Goal: Task Accomplishment & Management: Complete application form

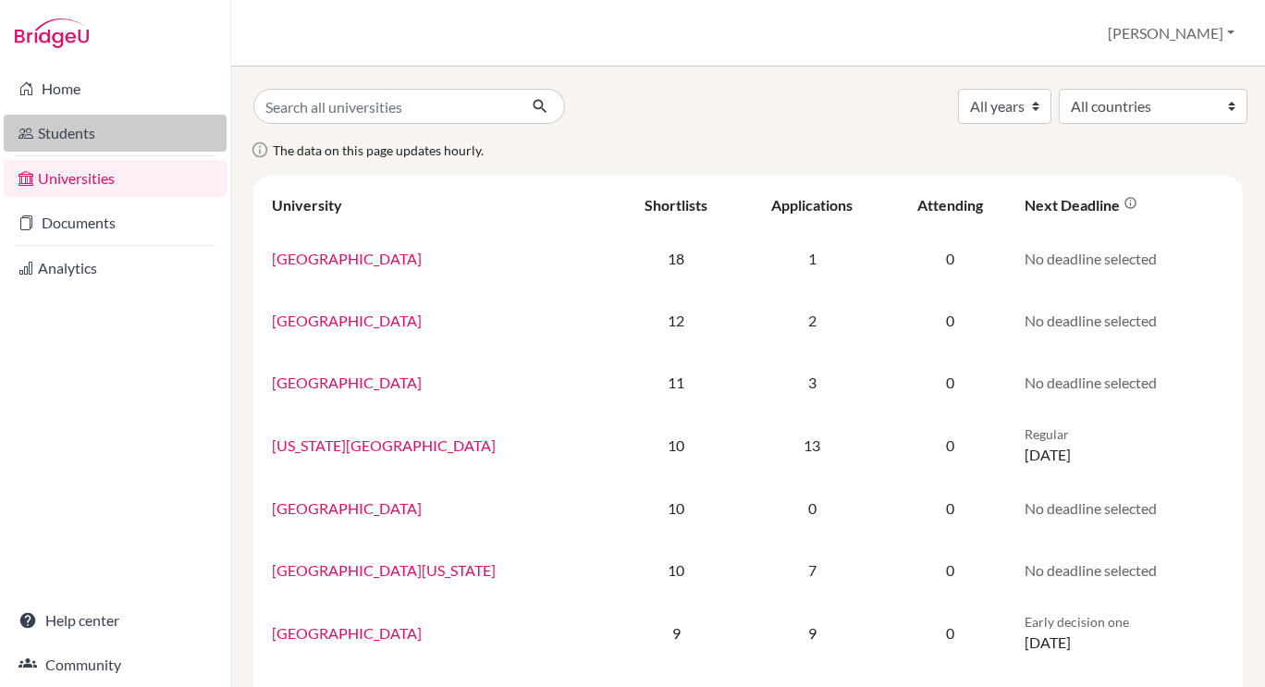
click at [96, 137] on link "Students" at bounding box center [115, 133] width 223 height 37
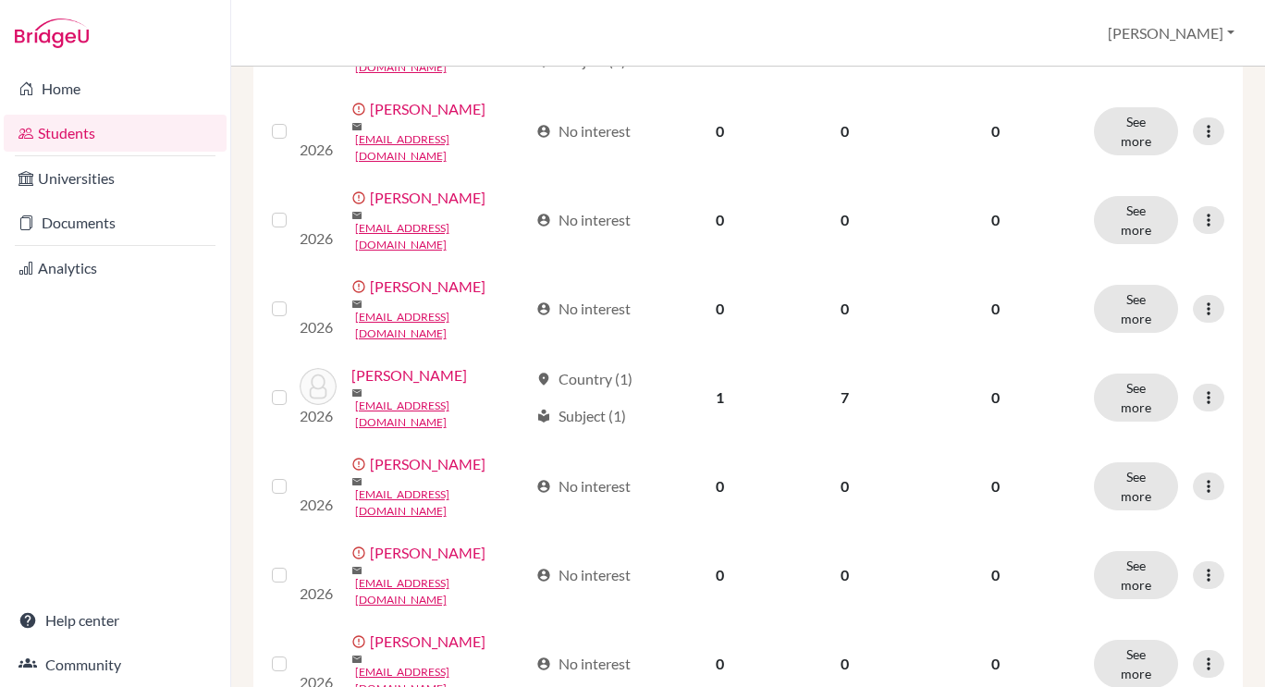
scroll to position [1239, 0]
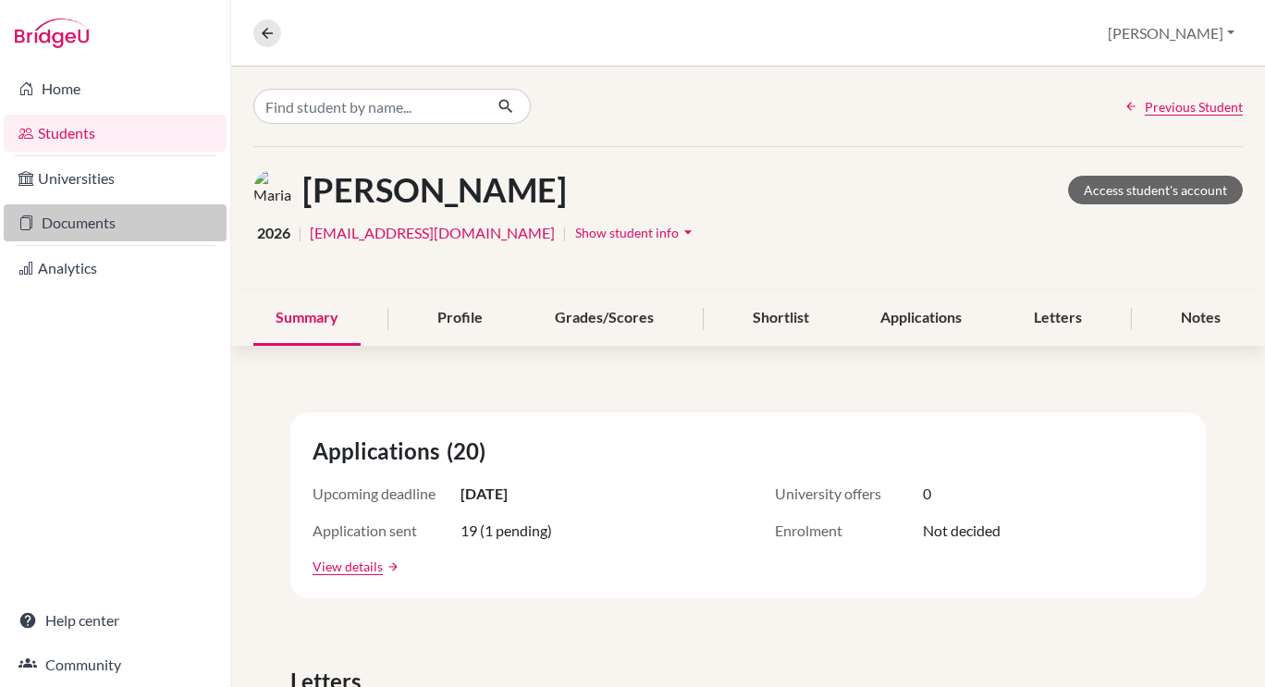
click at [78, 220] on link "Documents" at bounding box center [115, 222] width 223 height 37
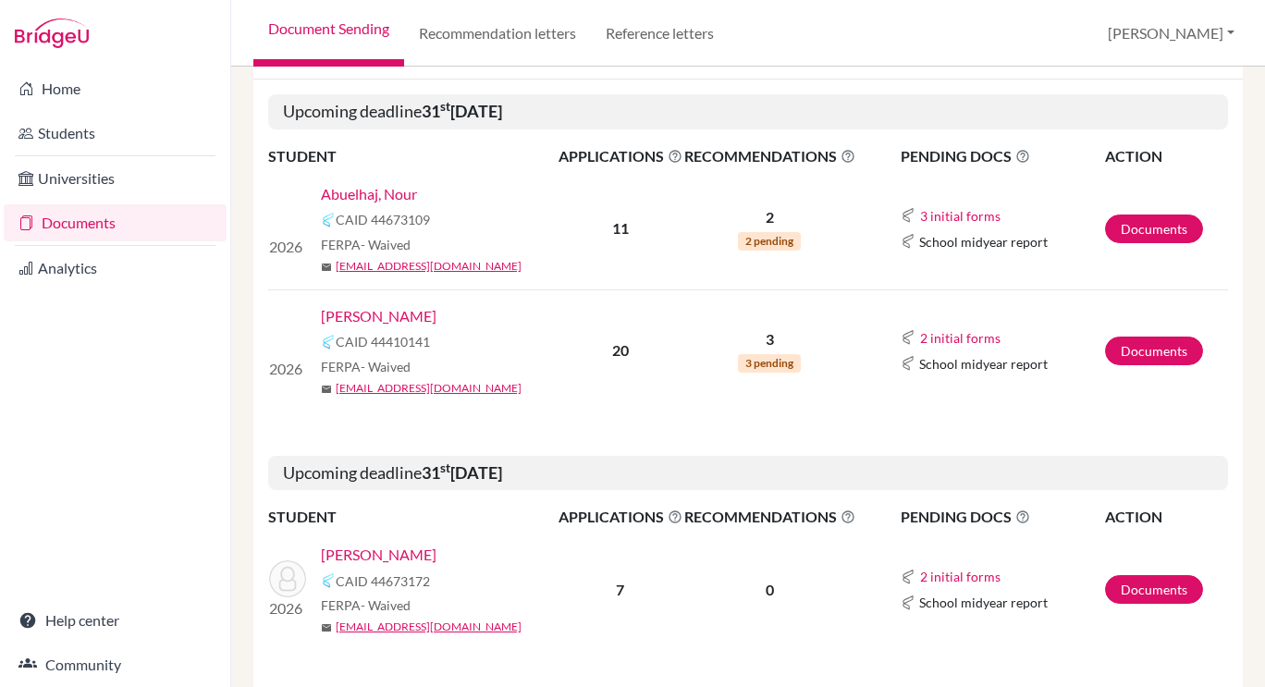
scroll to position [315, 0]
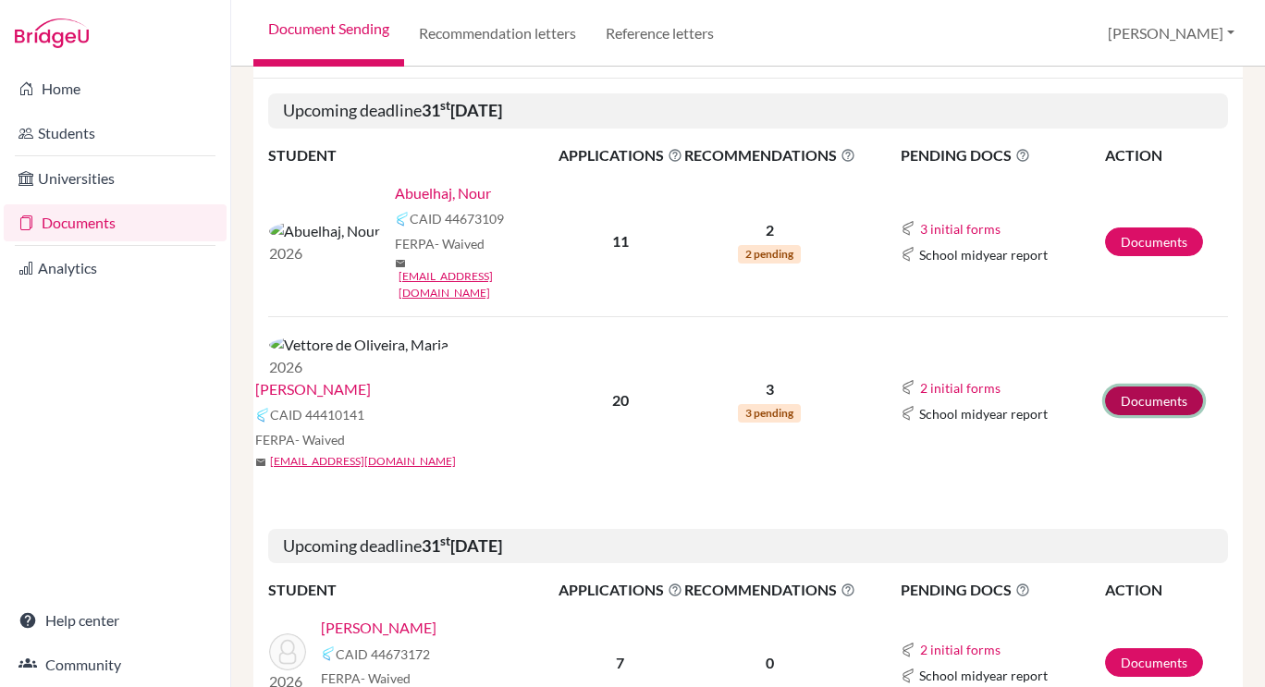
click at [1150, 387] on link "Documents" at bounding box center [1154, 401] width 98 height 29
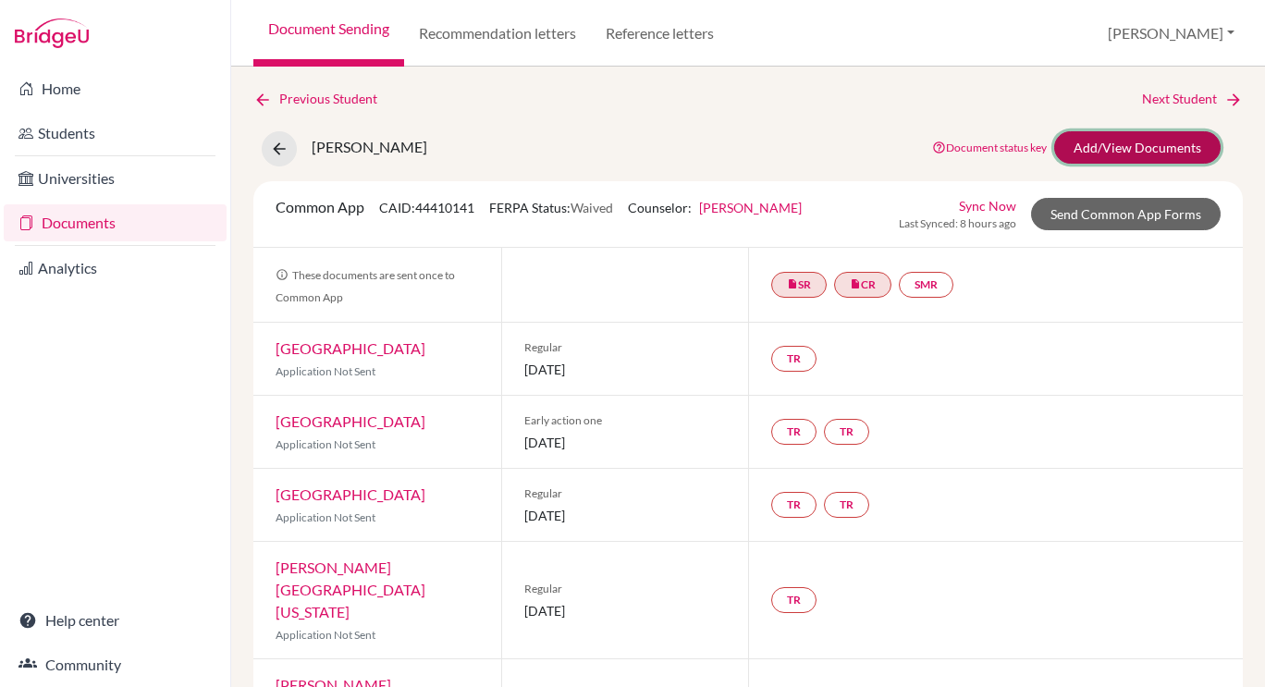
click at [1105, 146] on link "Add/View Documents" at bounding box center [1137, 147] width 166 height 32
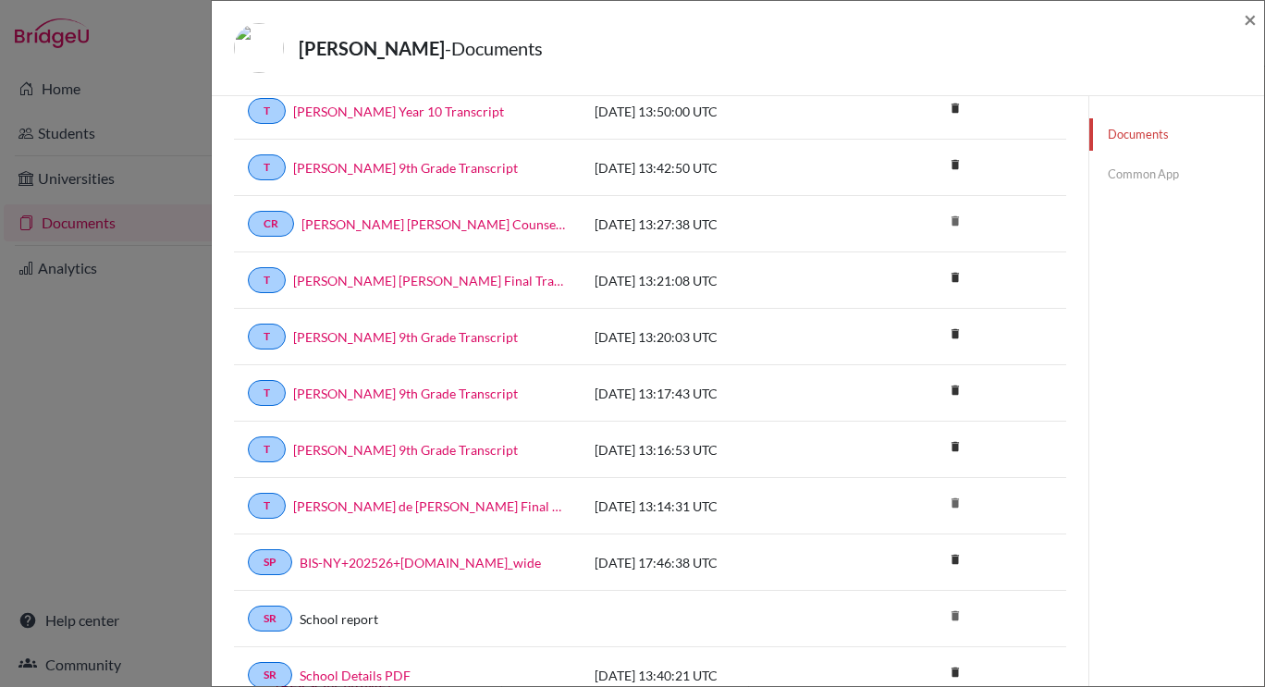
scroll to position [163, 0]
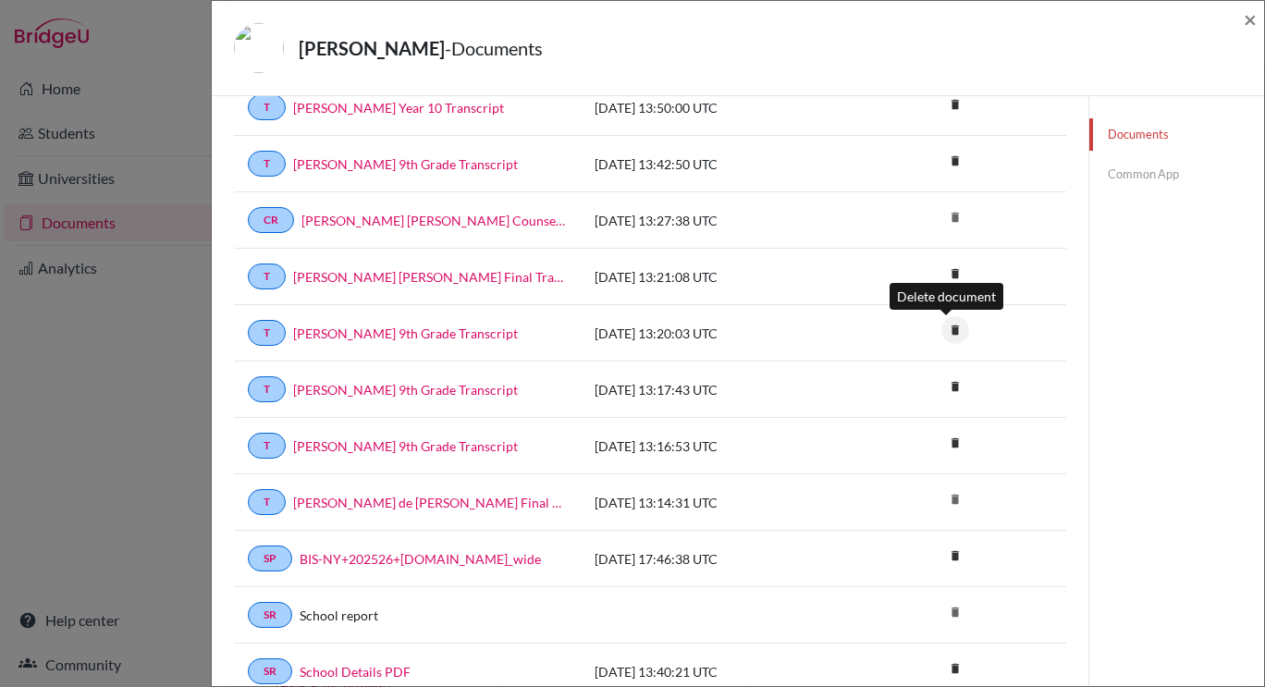
click at [948, 328] on icon "delete" at bounding box center [955, 330] width 28 height 28
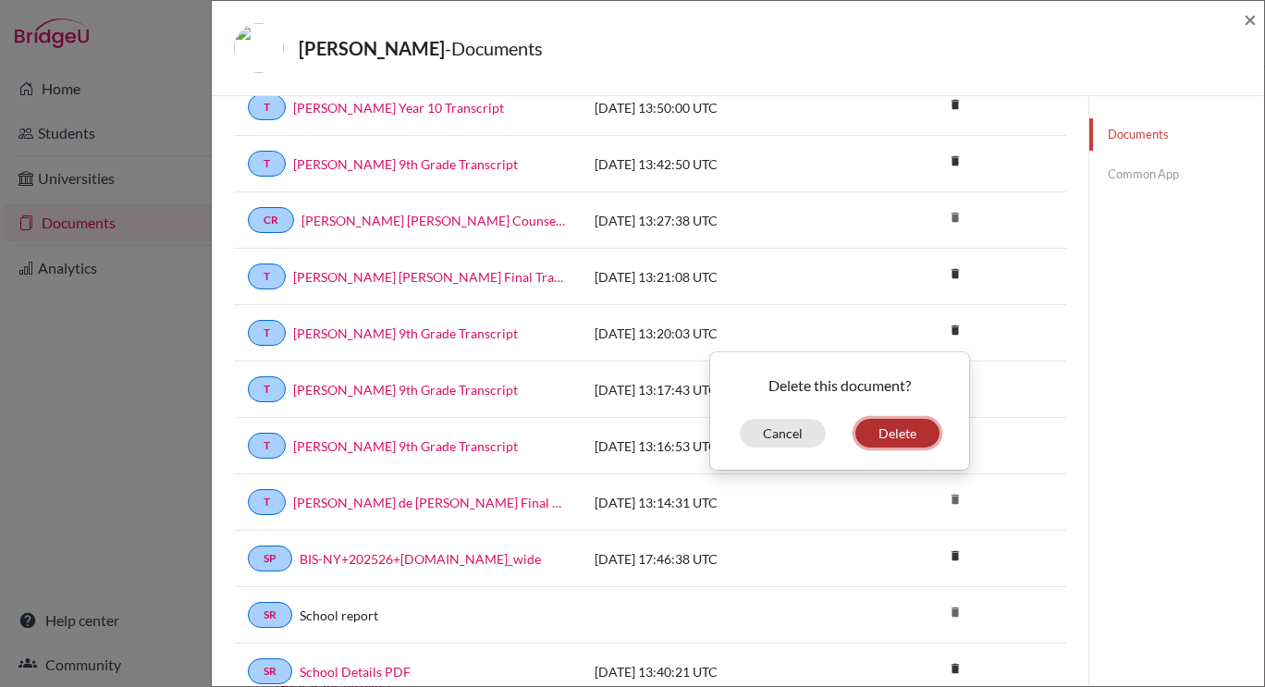
click at [880, 423] on button "Delete" at bounding box center [897, 433] width 84 height 29
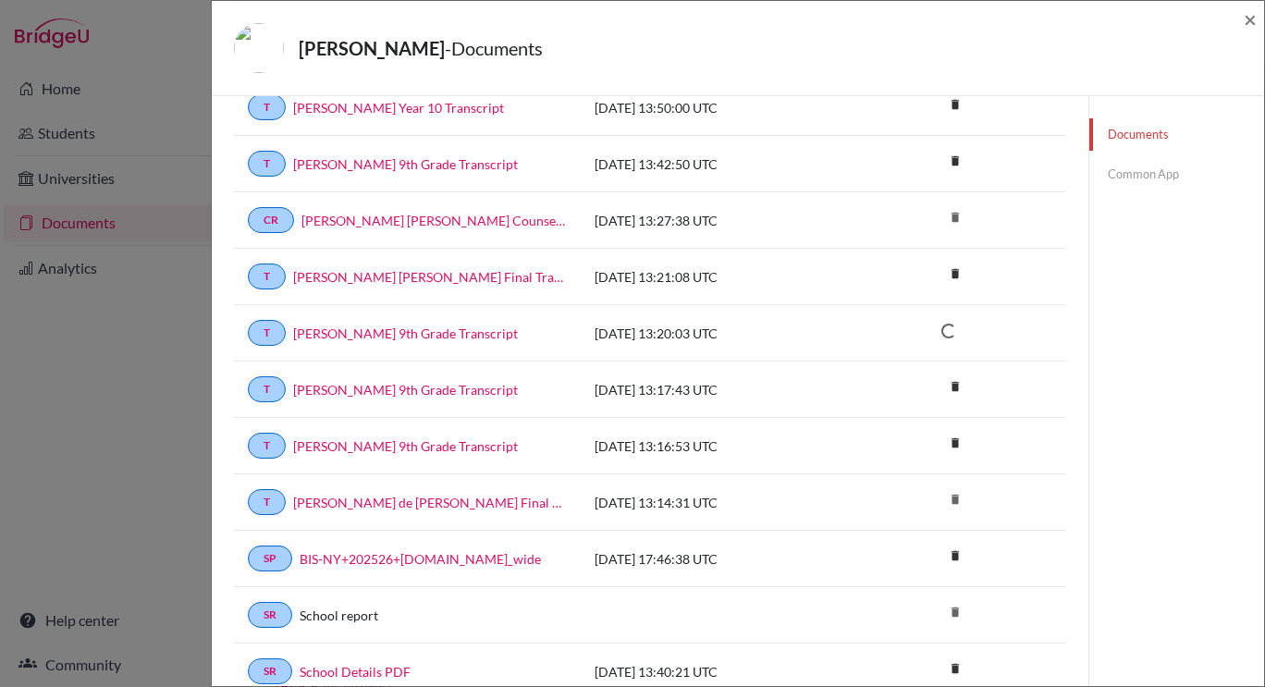
scroll to position [224, 0]
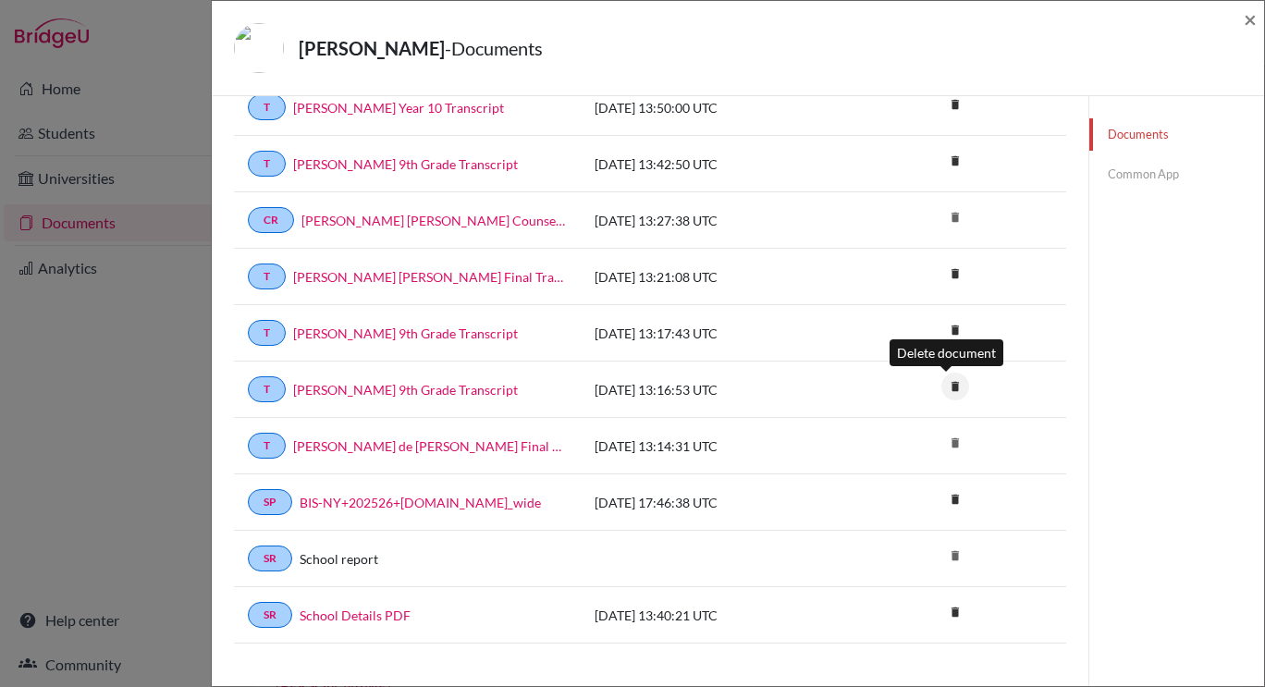
click at [941, 387] on icon "delete" at bounding box center [955, 387] width 28 height 28
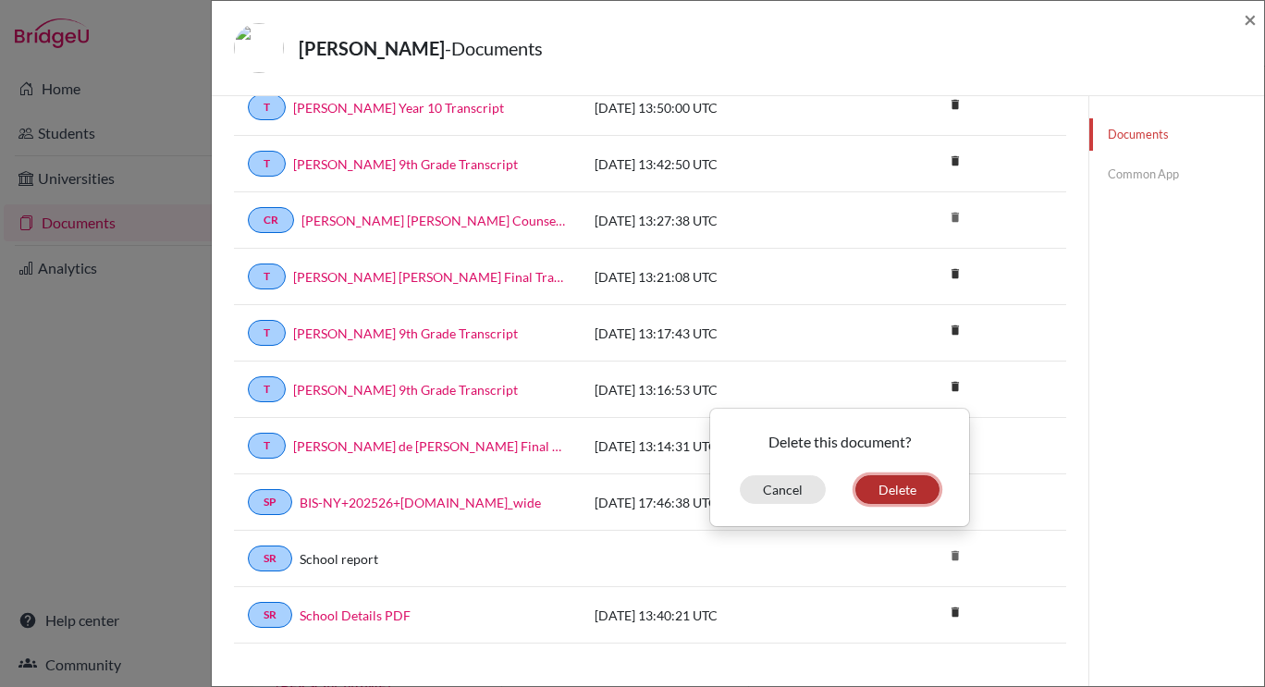
click at [866, 486] on button "Delete" at bounding box center [897, 489] width 84 height 29
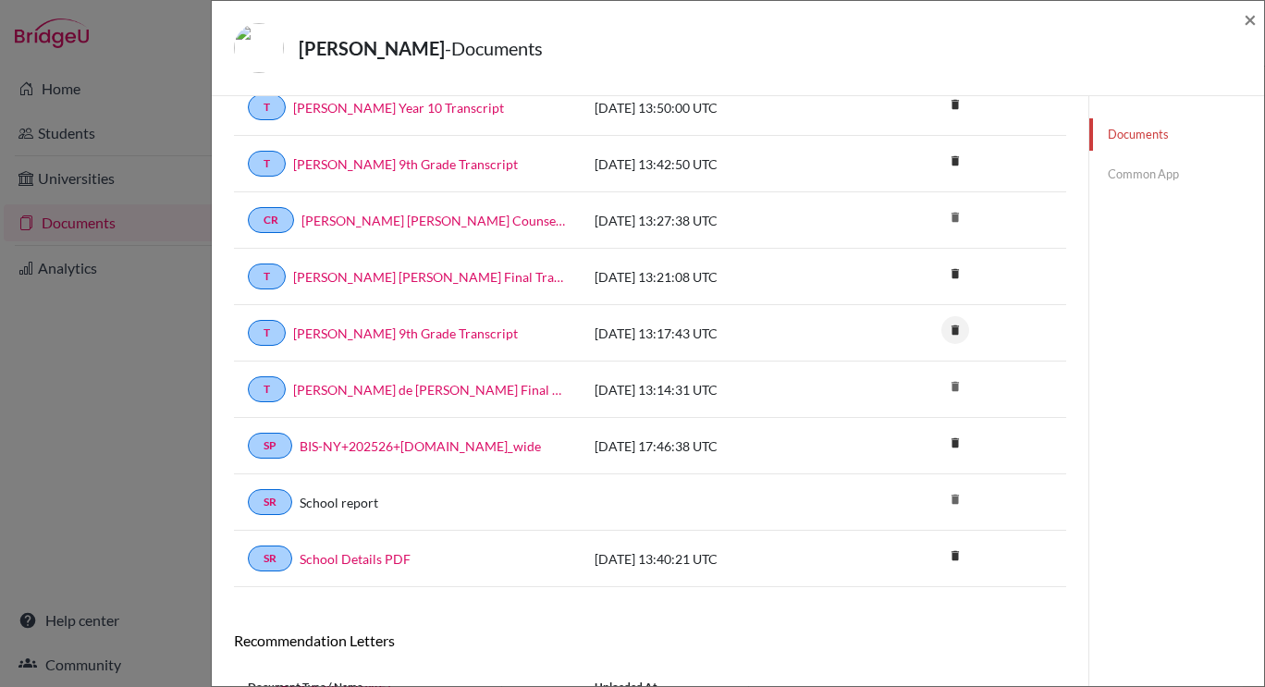
click at [951, 330] on icon "delete" at bounding box center [955, 330] width 28 height 28
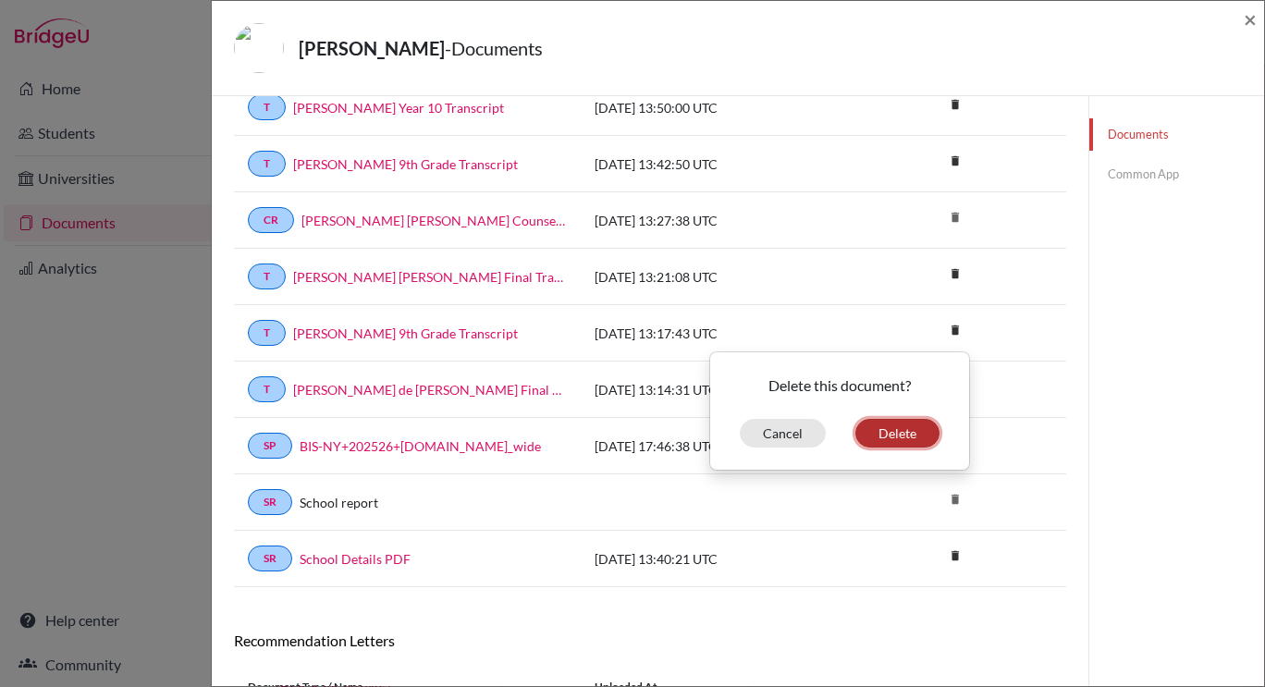
click at [892, 433] on button "Delete" at bounding box center [897, 433] width 84 height 29
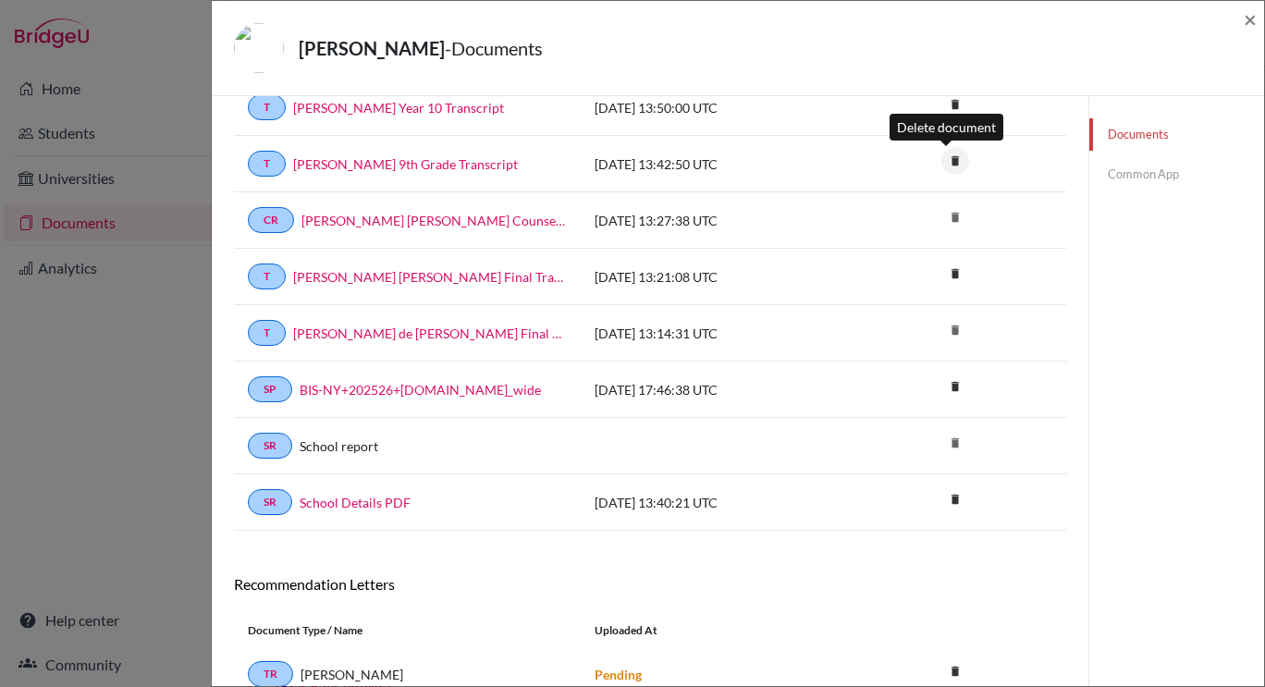
click at [952, 164] on icon "delete" at bounding box center [955, 161] width 28 height 28
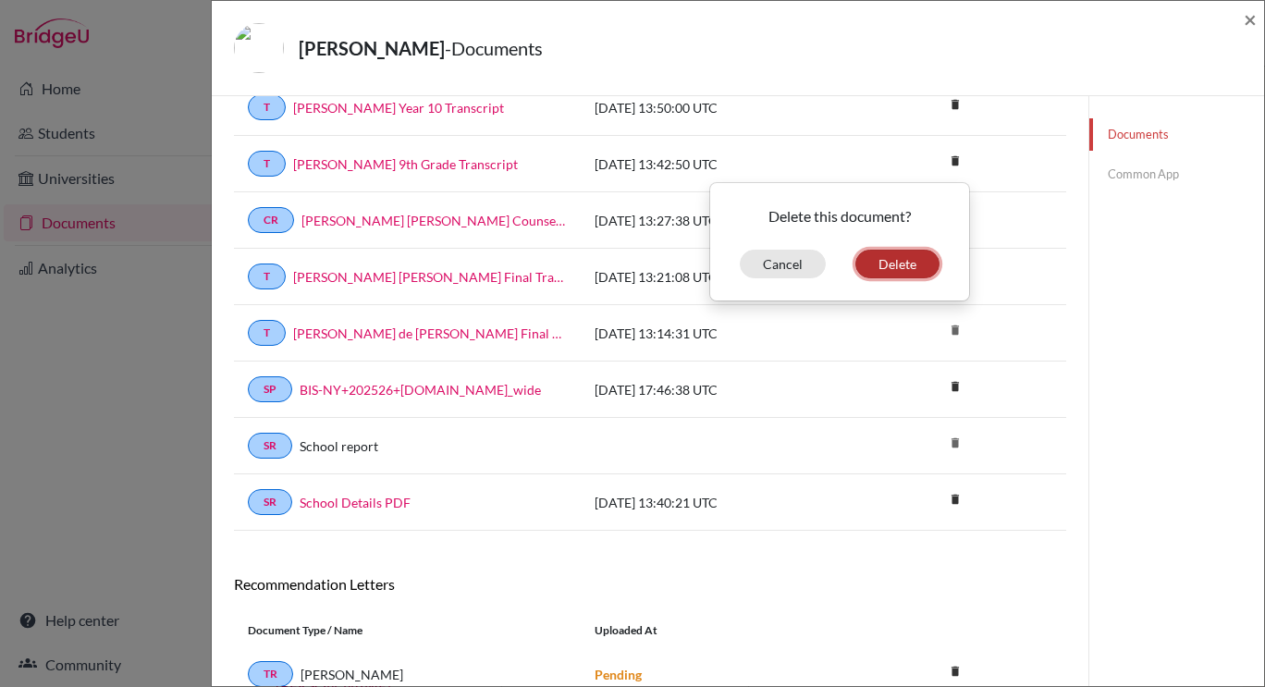
click at [896, 265] on button "Delete" at bounding box center [897, 264] width 84 height 29
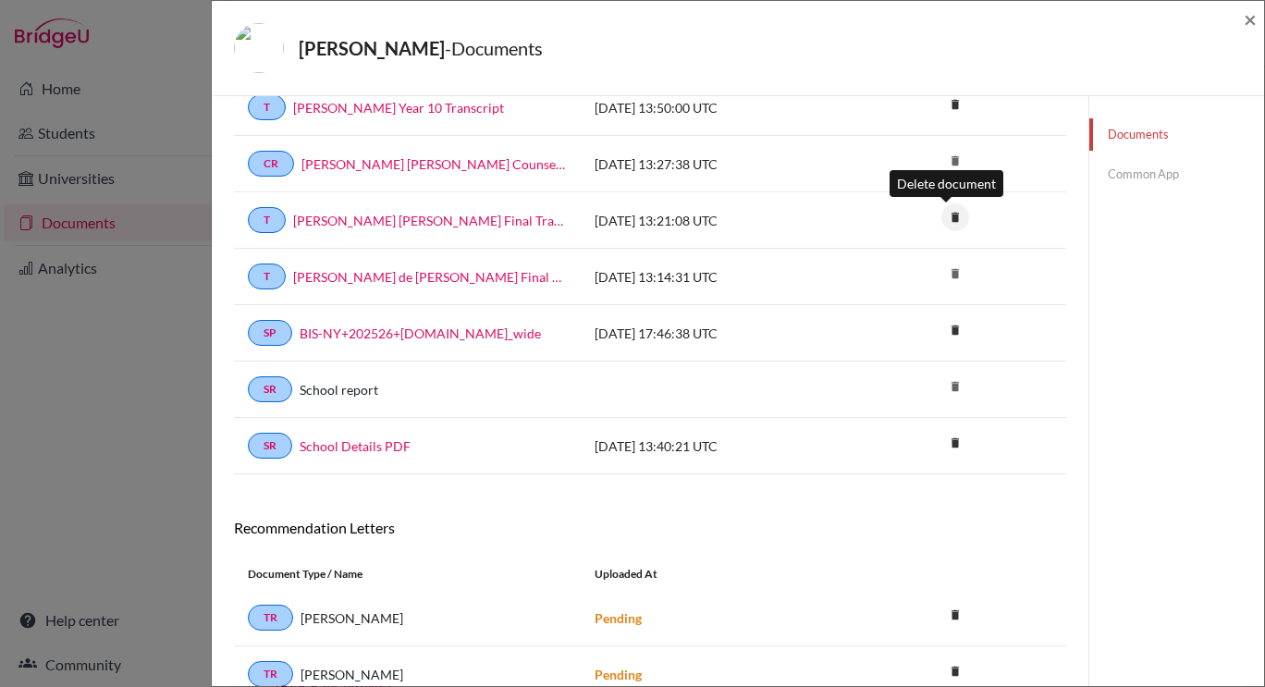
click at [953, 210] on icon "delete" at bounding box center [955, 217] width 28 height 28
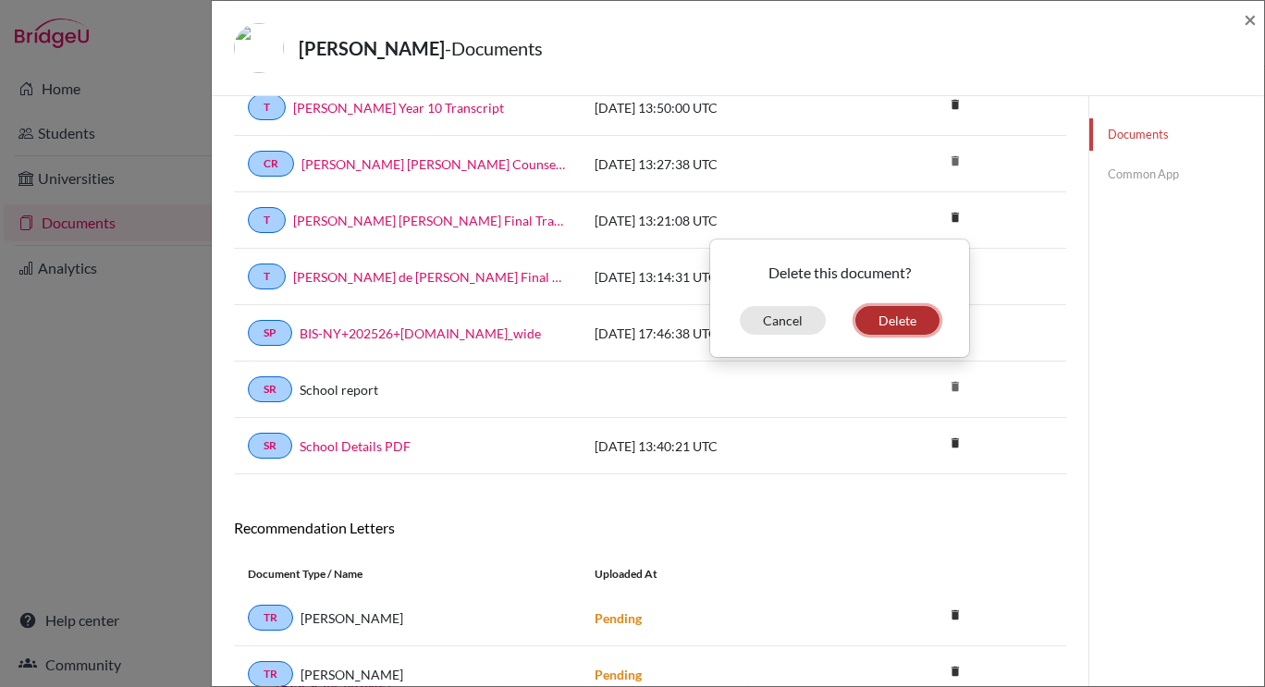
click at [867, 318] on button "Delete" at bounding box center [897, 320] width 84 height 29
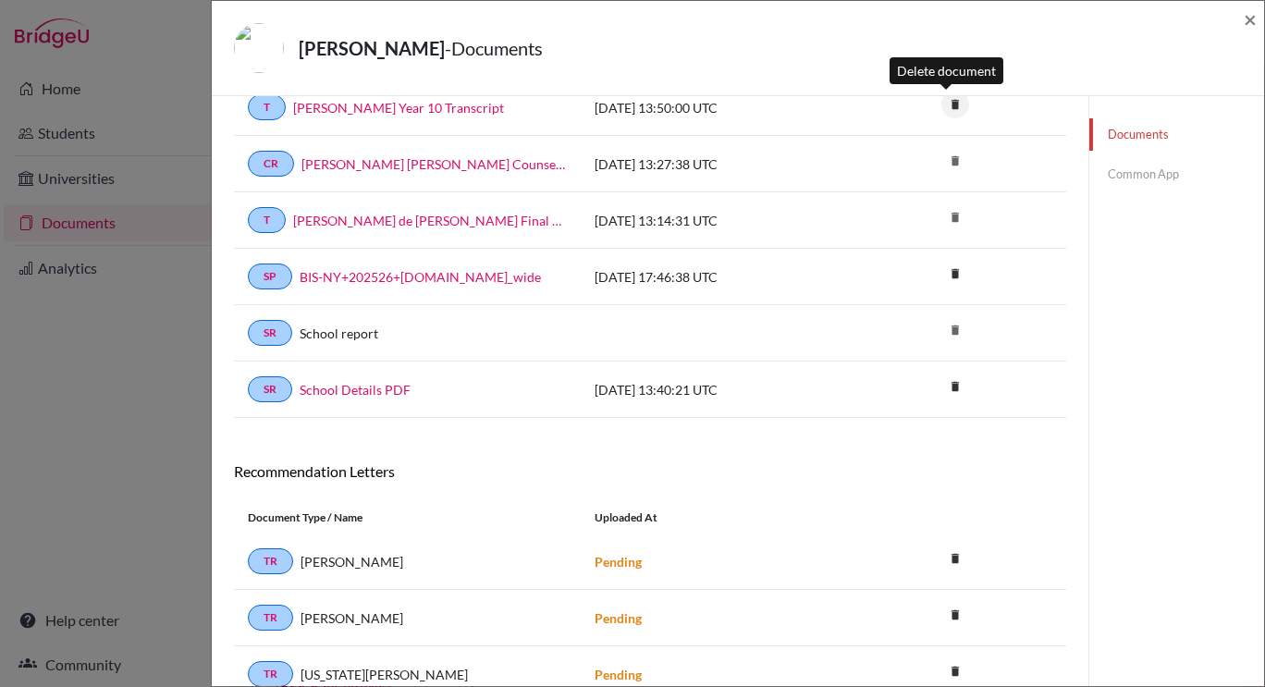
click at [941, 107] on icon "delete" at bounding box center [955, 105] width 28 height 28
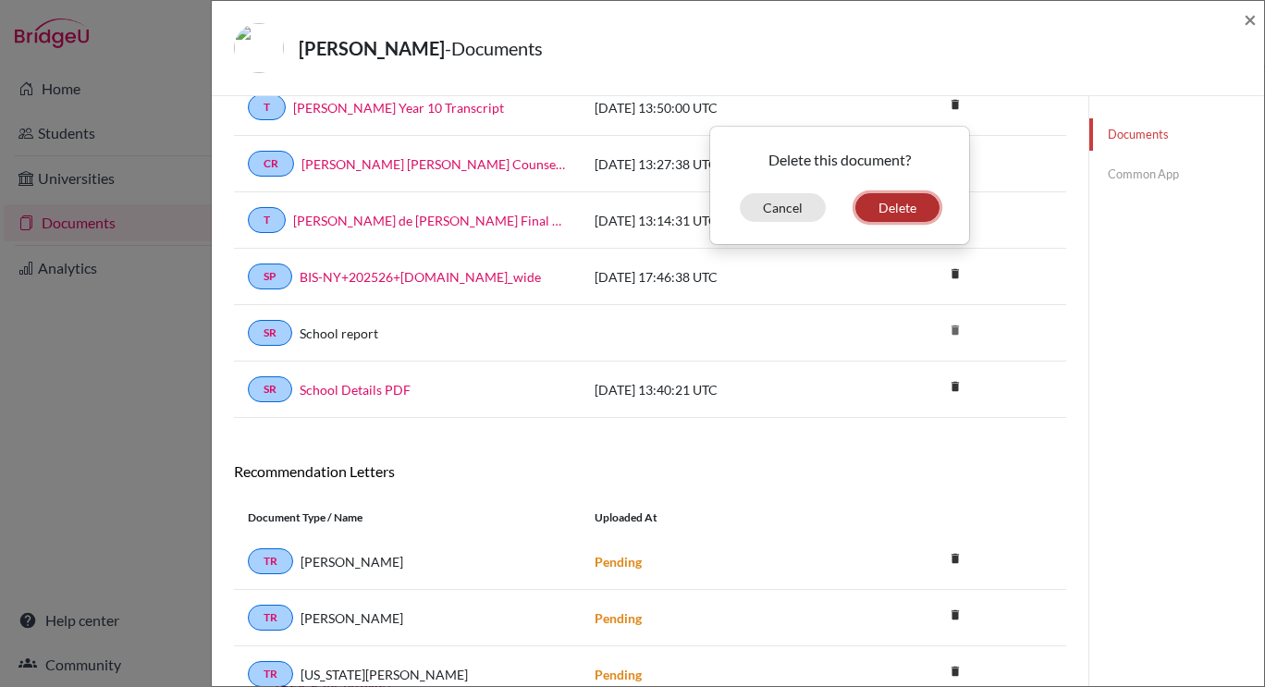
click at [879, 213] on button "Delete" at bounding box center [897, 207] width 84 height 29
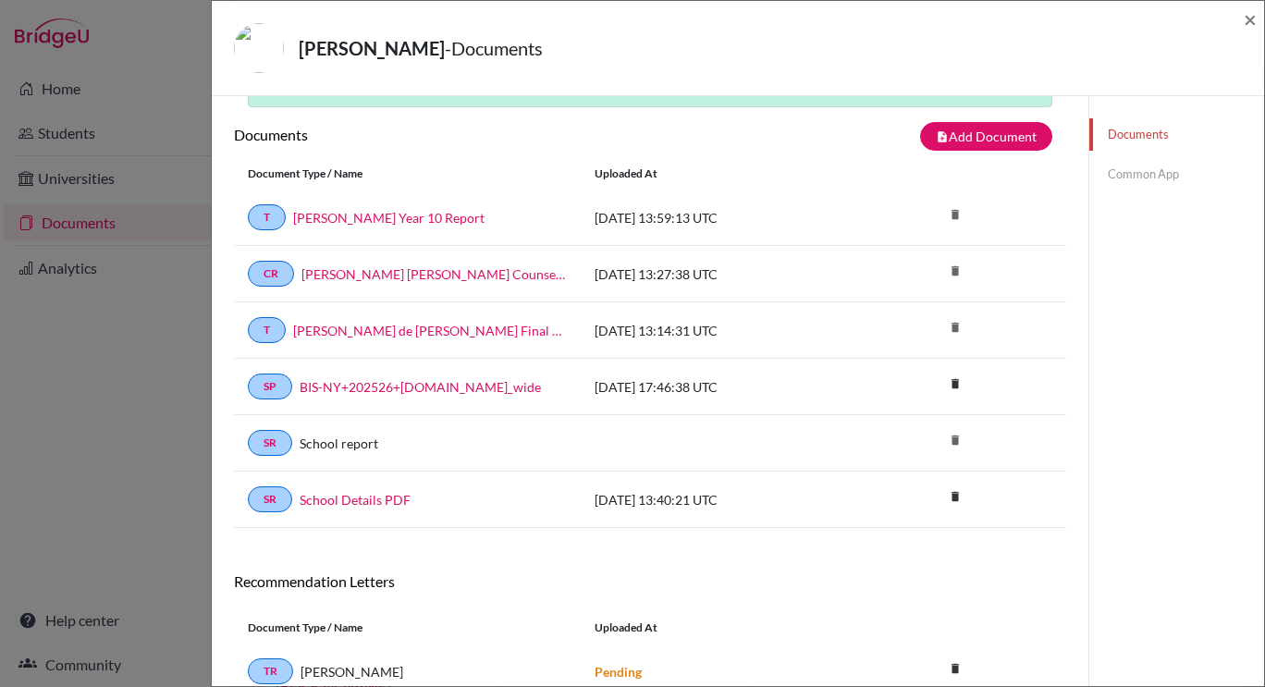
scroll to position [0, 0]
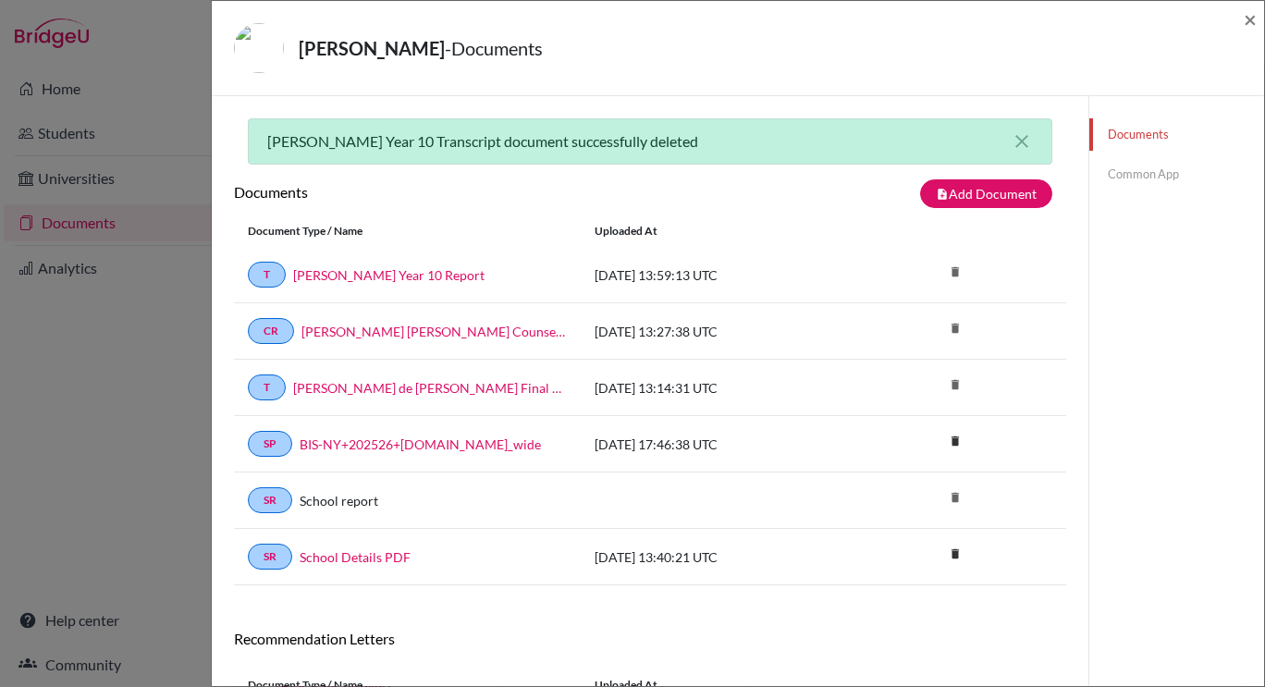
click at [1118, 179] on link "Common App" at bounding box center [1176, 174] width 175 height 32
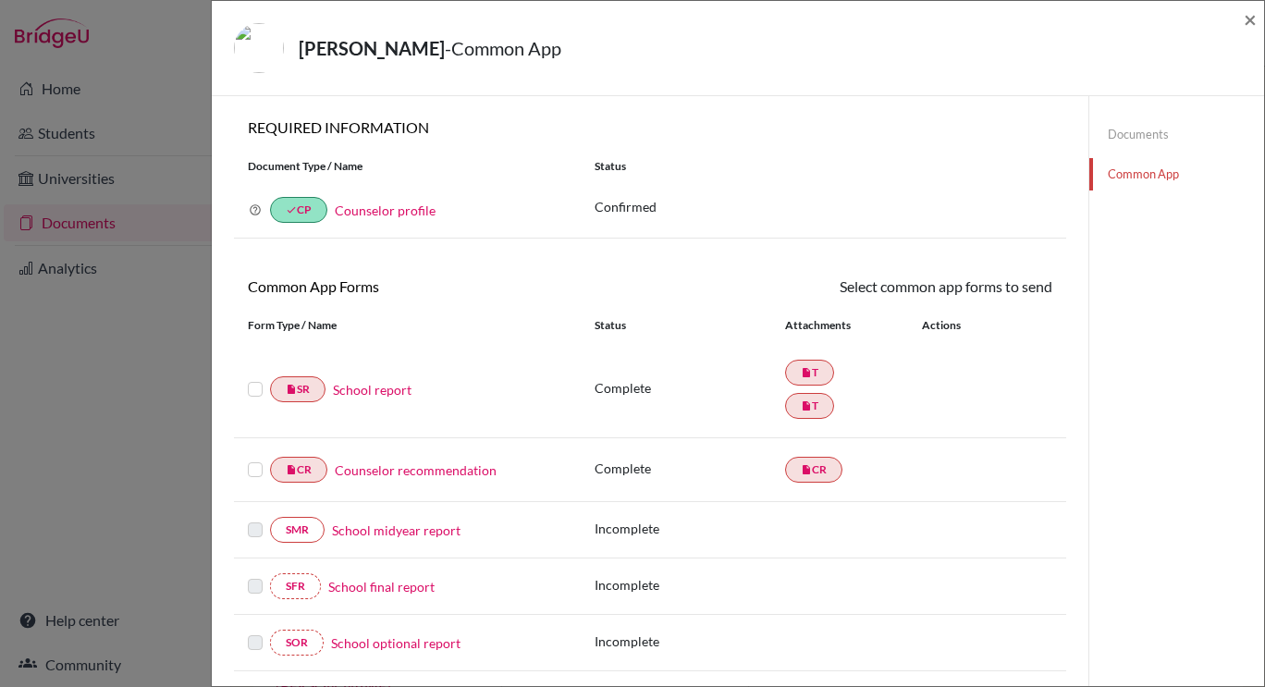
click at [368, 387] on link "School report" at bounding box center [372, 389] width 79 height 19
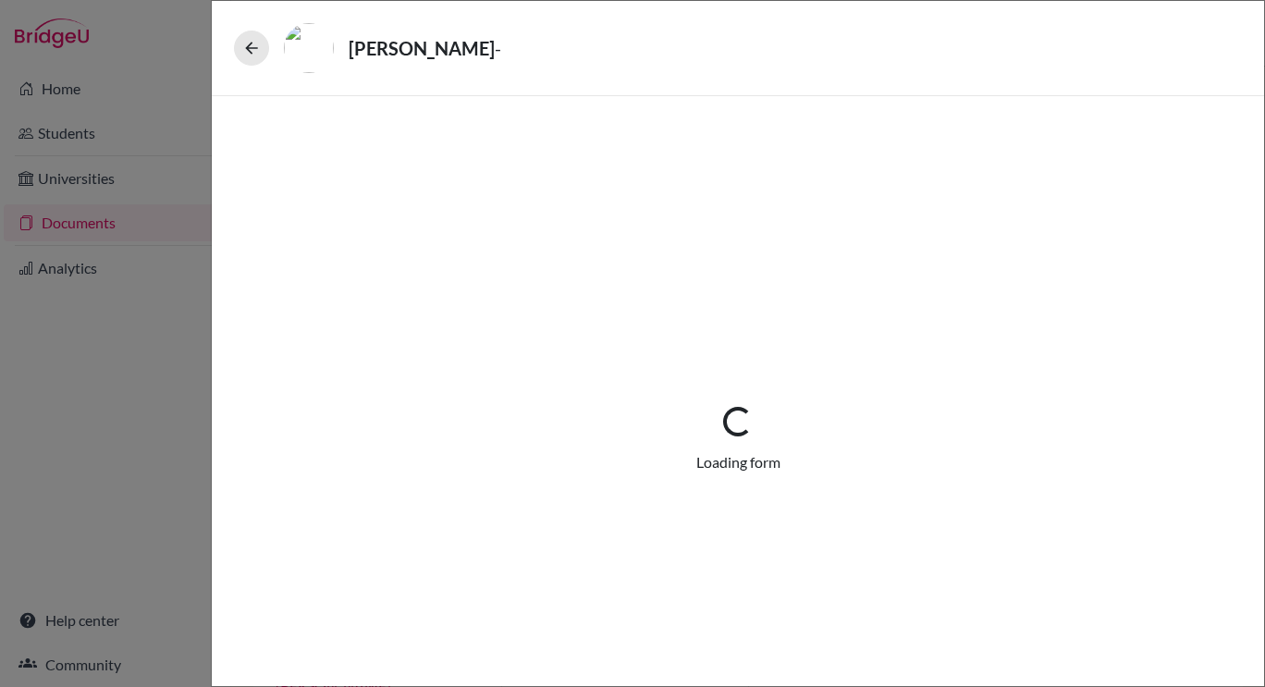
select select "2"
select select "671105"
select select "0"
select select "1"
select select "671120"
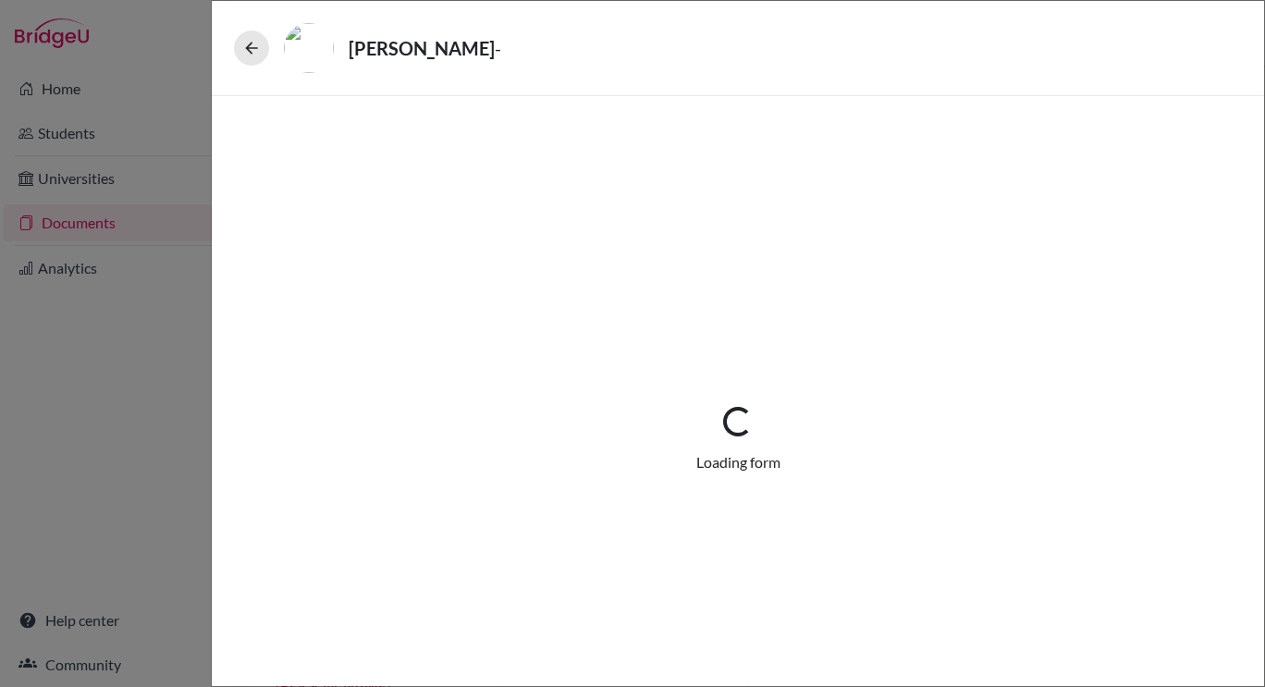
select select "6"
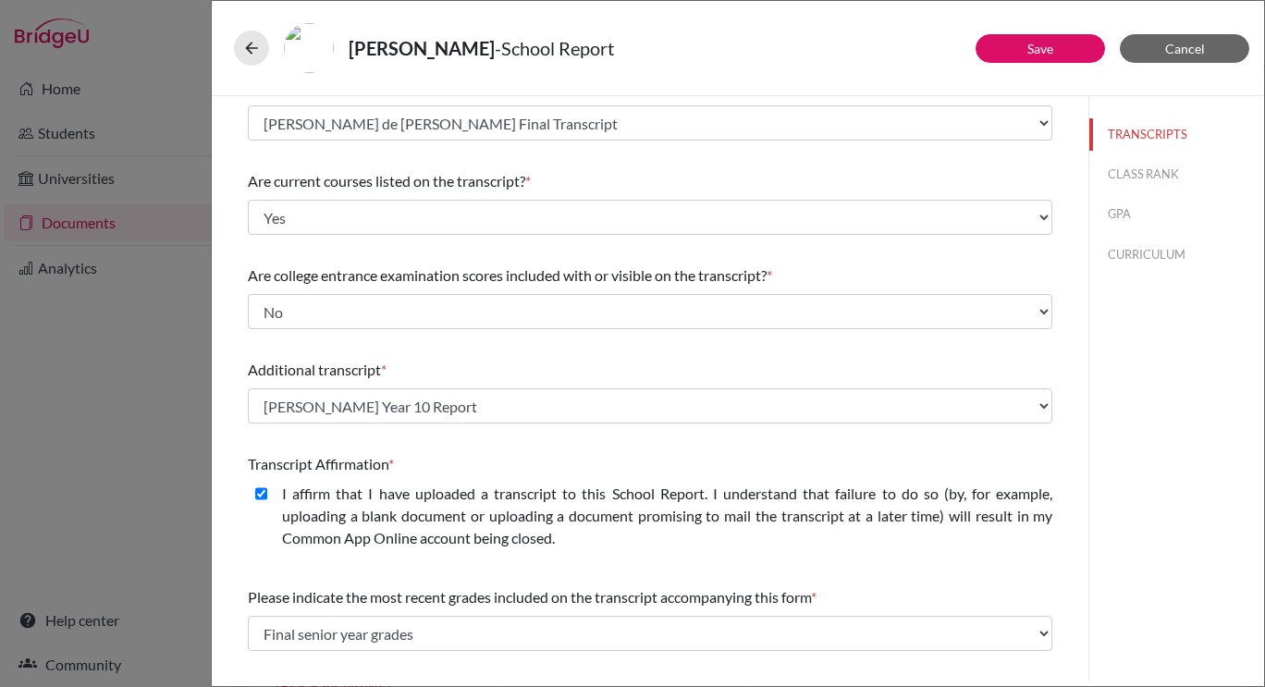
scroll to position [133, 0]
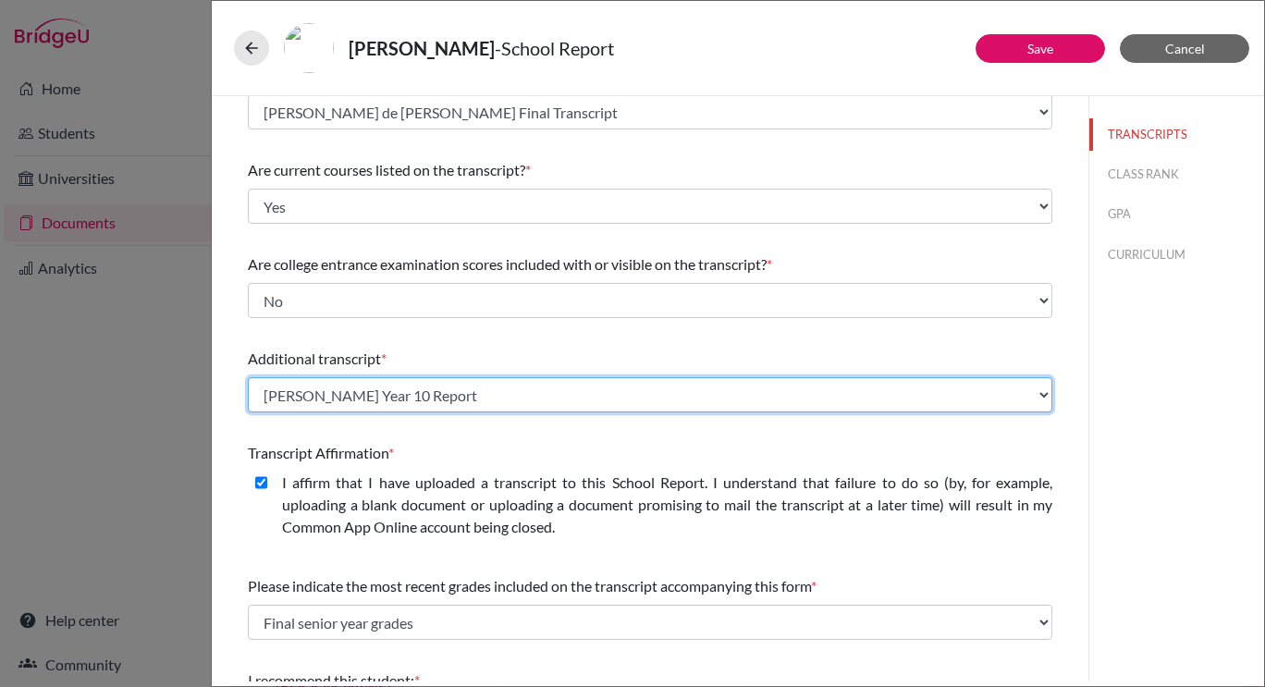
click at [455, 408] on select "Select existing document or upload a new one Maria Vettore de Oliveira BISNY Fi…" at bounding box center [650, 394] width 805 height 35
select select "Upload New File"
click at [248, 377] on select "Select existing document or upload a new one Maria Vettore de Oliveira BISNY Fi…" at bounding box center [650, 394] width 805 height 35
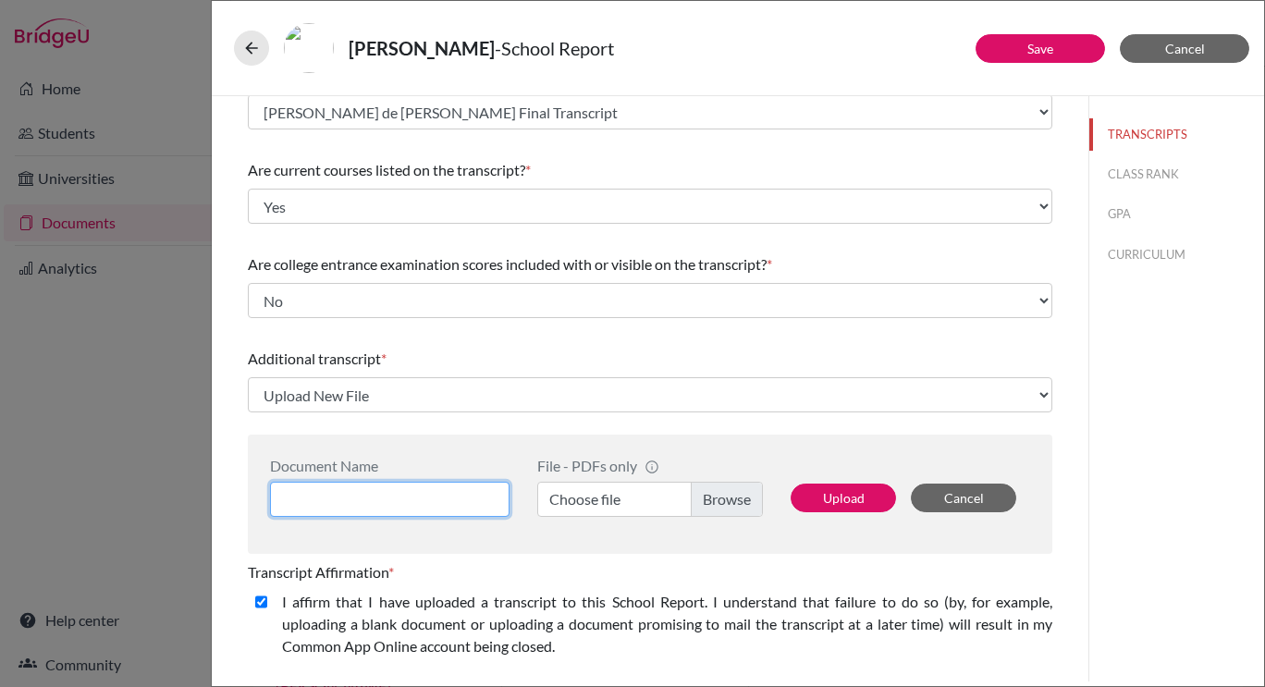
click at [395, 496] on input at bounding box center [390, 499] width 240 height 35
type input "[PERSON_NAME] [PERSON_NAME] Year 10 Transcript"
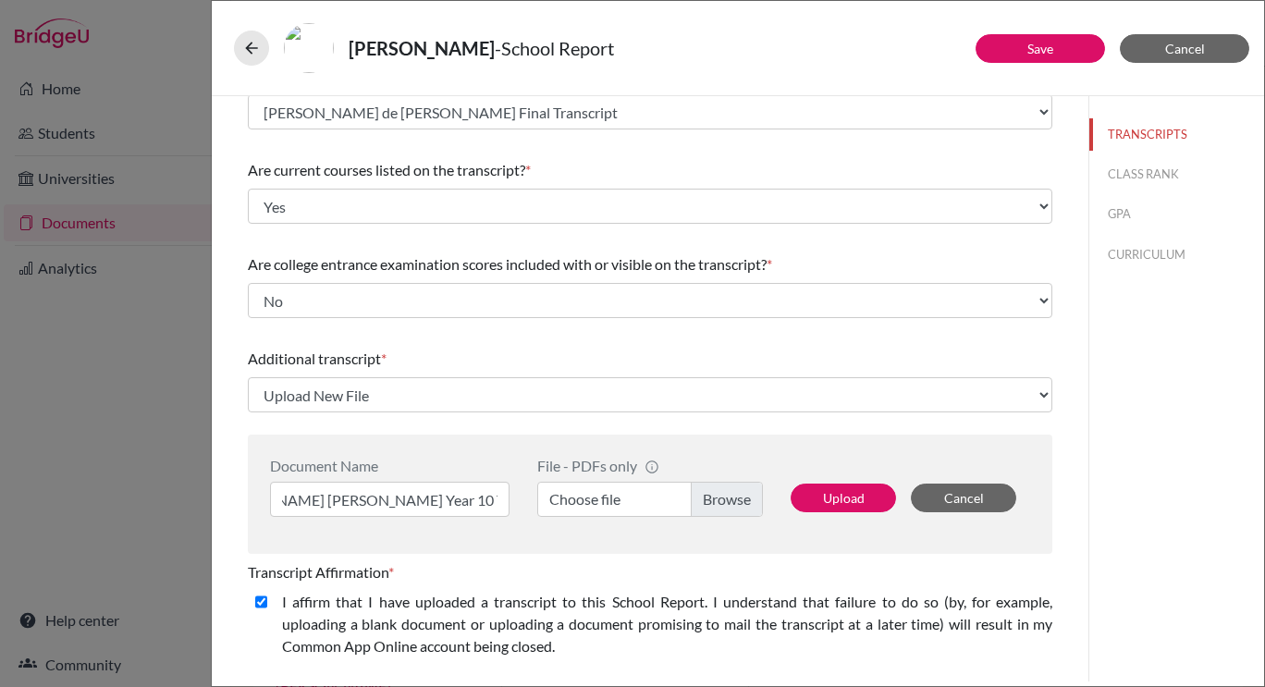
click at [736, 490] on label "Choose file" at bounding box center [650, 499] width 226 height 35
click at [736, 490] on input "Choose file" at bounding box center [650, 499] width 226 height 35
click at [825, 506] on button "Upload" at bounding box center [843, 498] width 105 height 29
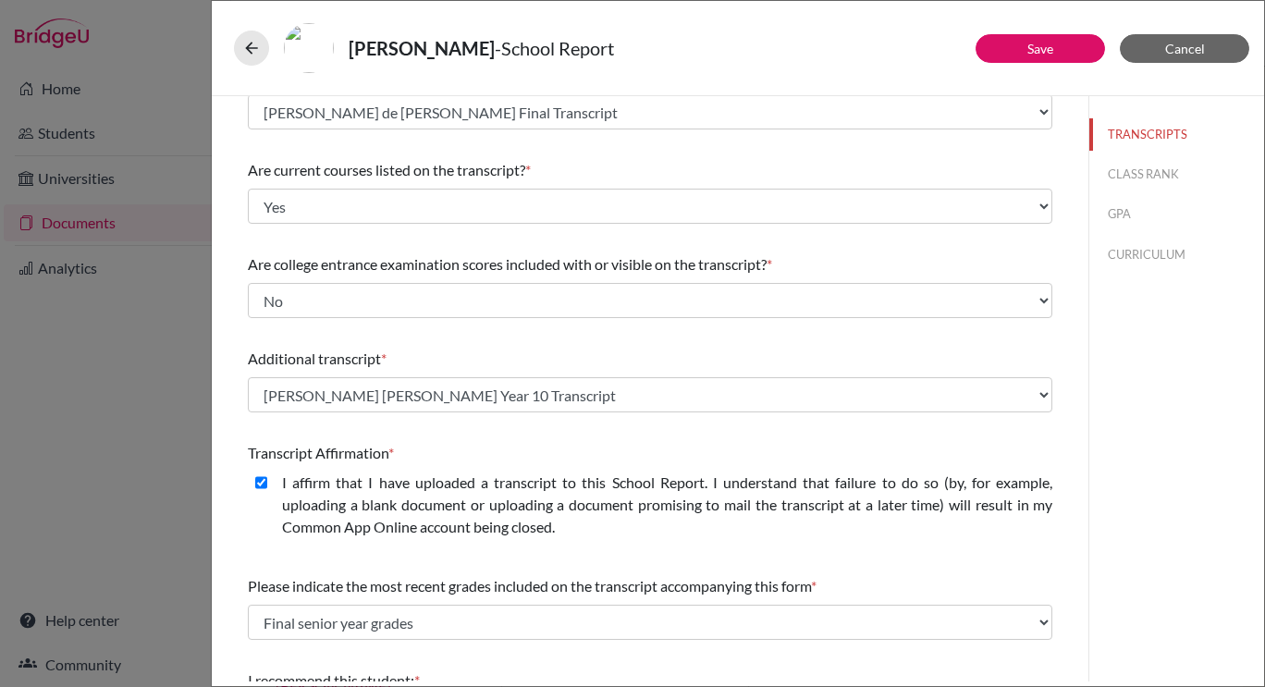
scroll to position [306, 0]
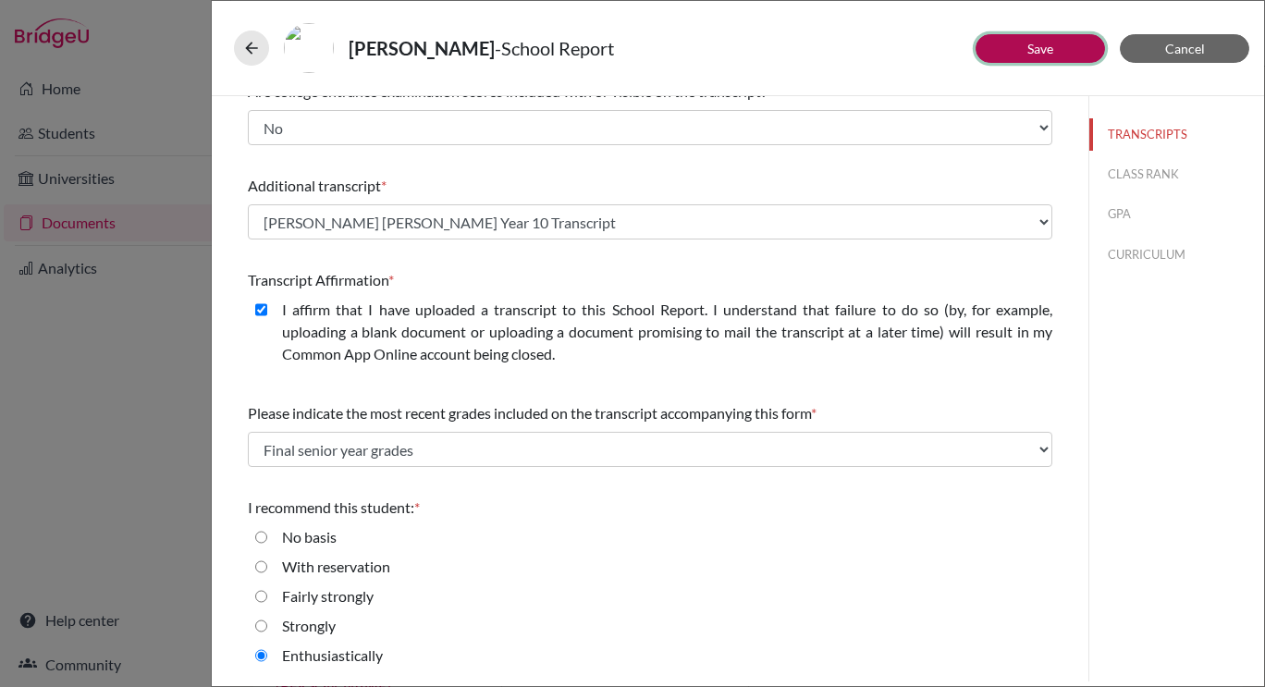
click at [1058, 57] on button "Save" at bounding box center [1040, 48] width 129 height 29
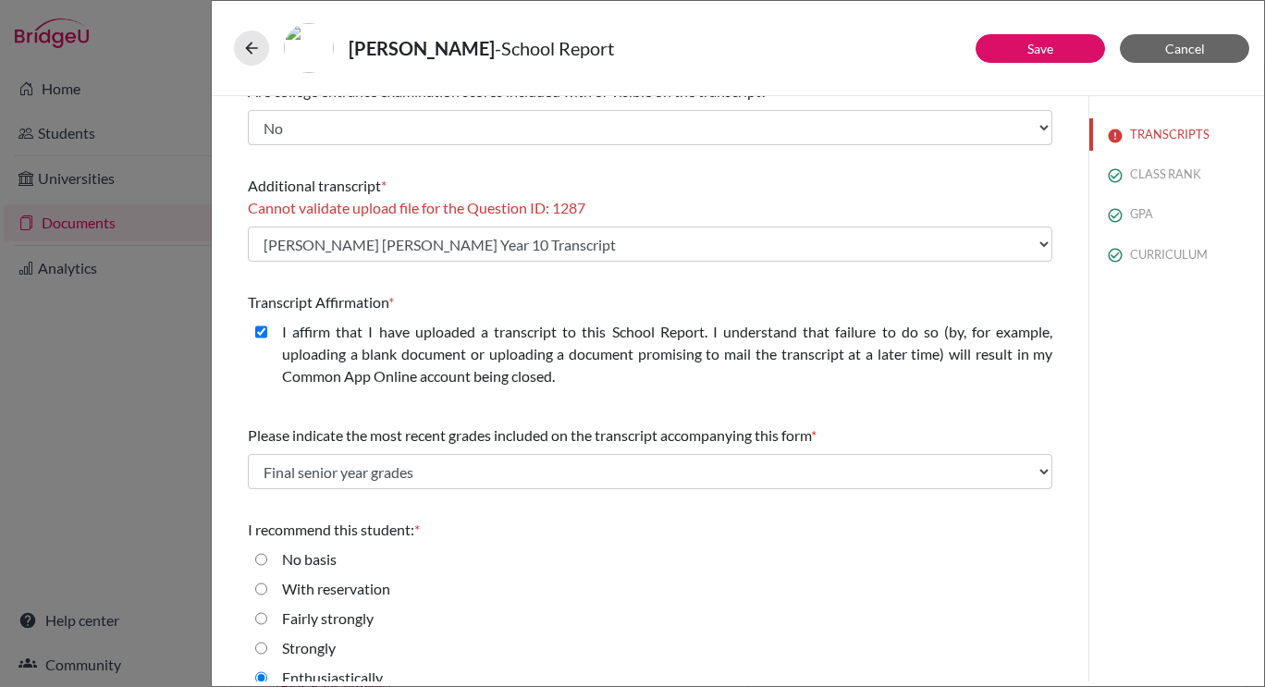
scroll to position [278, 0]
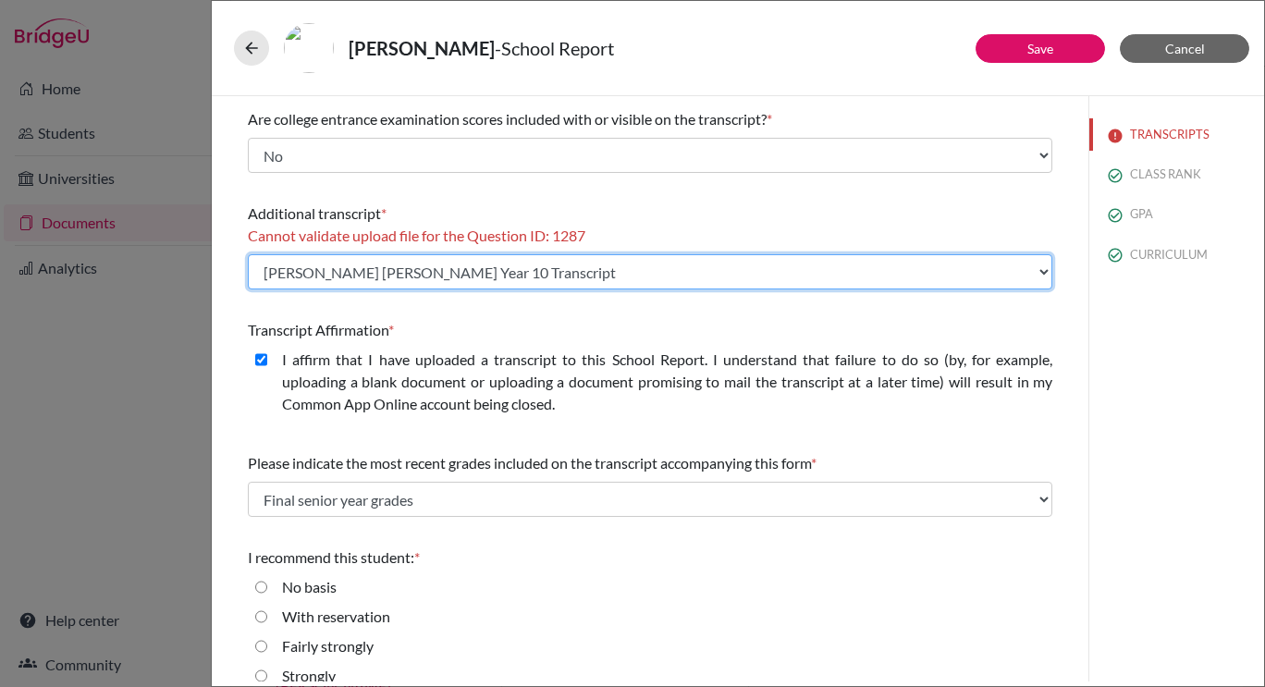
click at [713, 270] on select "Select existing document or upload a new one Maria Vettore de Oliveira Year 10 …" at bounding box center [650, 271] width 805 height 35
click at [558, 280] on select "Select existing document or upload a new one Maria Vettore de Oliveira Year 10 …" at bounding box center [650, 271] width 805 height 35
select select "Upload New File"
click at [248, 254] on select "Select existing document or upload a new one Maria Vettore de Oliveira Year 10 …" at bounding box center [650, 271] width 805 height 35
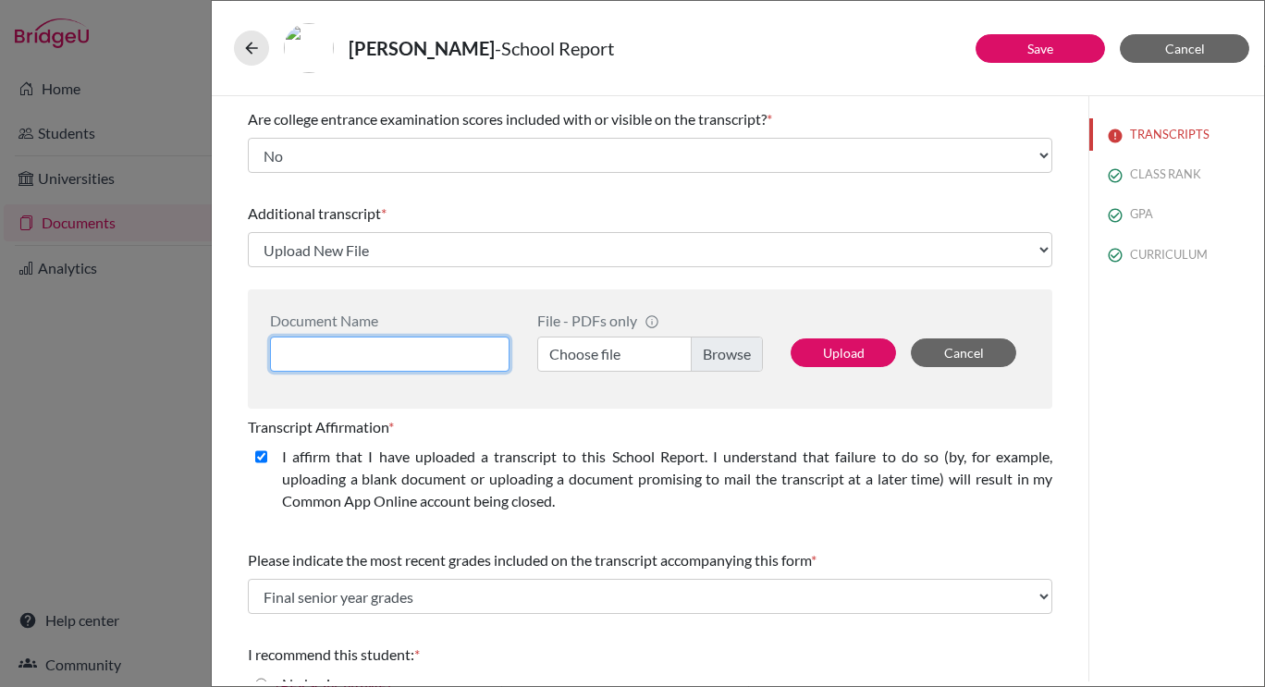
click at [382, 353] on input at bounding box center [390, 354] width 240 height 35
type input "[PERSON_NAME] [PERSON_NAME] Year 10 Final"
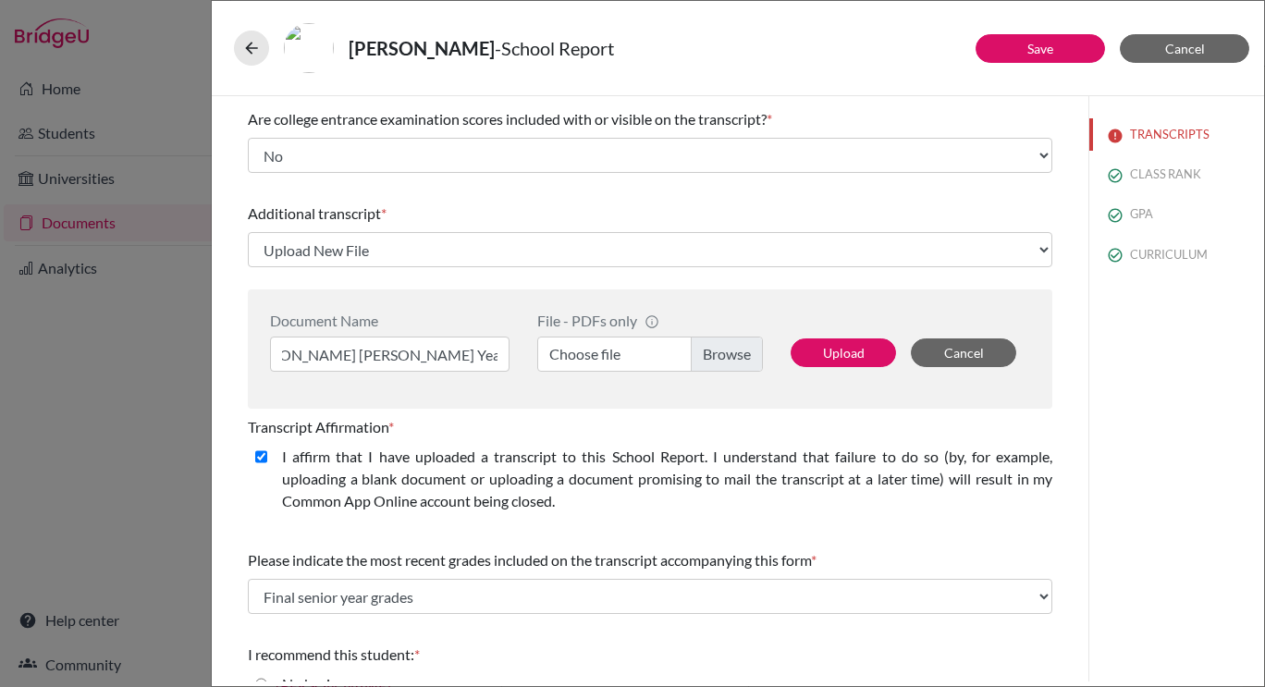
scroll to position [0, 0]
click at [737, 353] on label "Choose file" at bounding box center [650, 354] width 226 height 35
click at [737, 353] on input "Choose file" at bounding box center [650, 354] width 226 height 35
click at [843, 360] on button "Upload" at bounding box center [843, 352] width 105 height 29
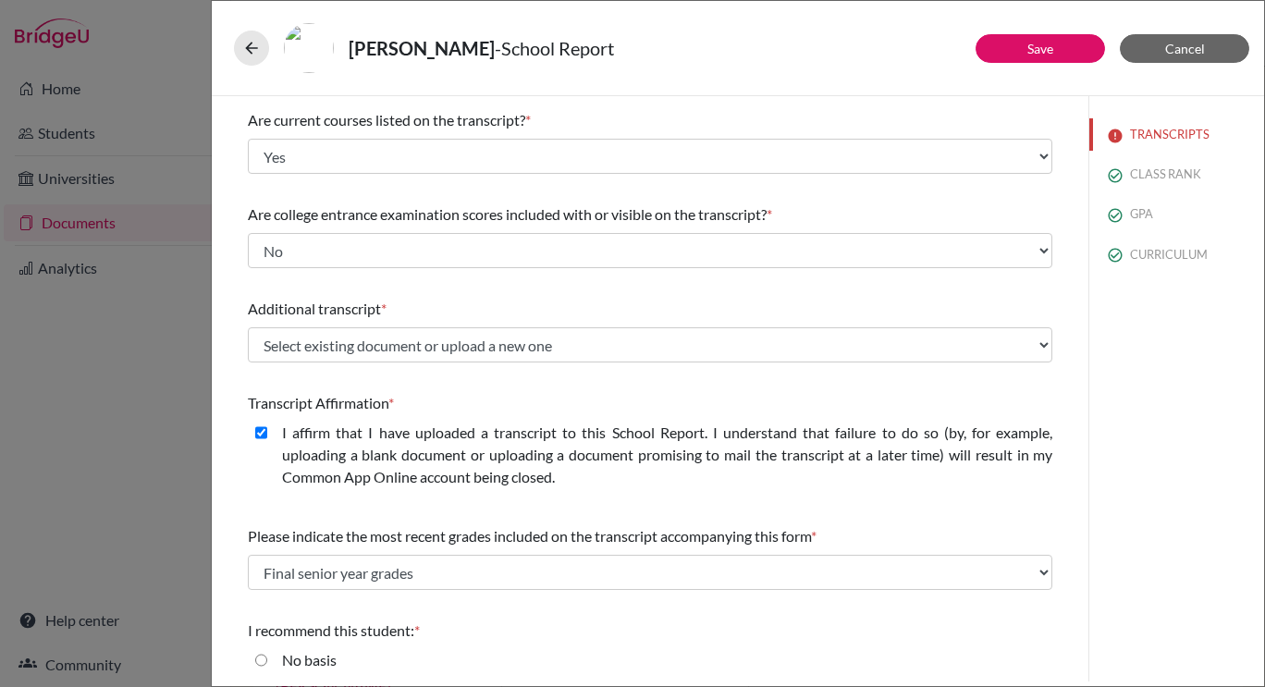
scroll to position [93, 0]
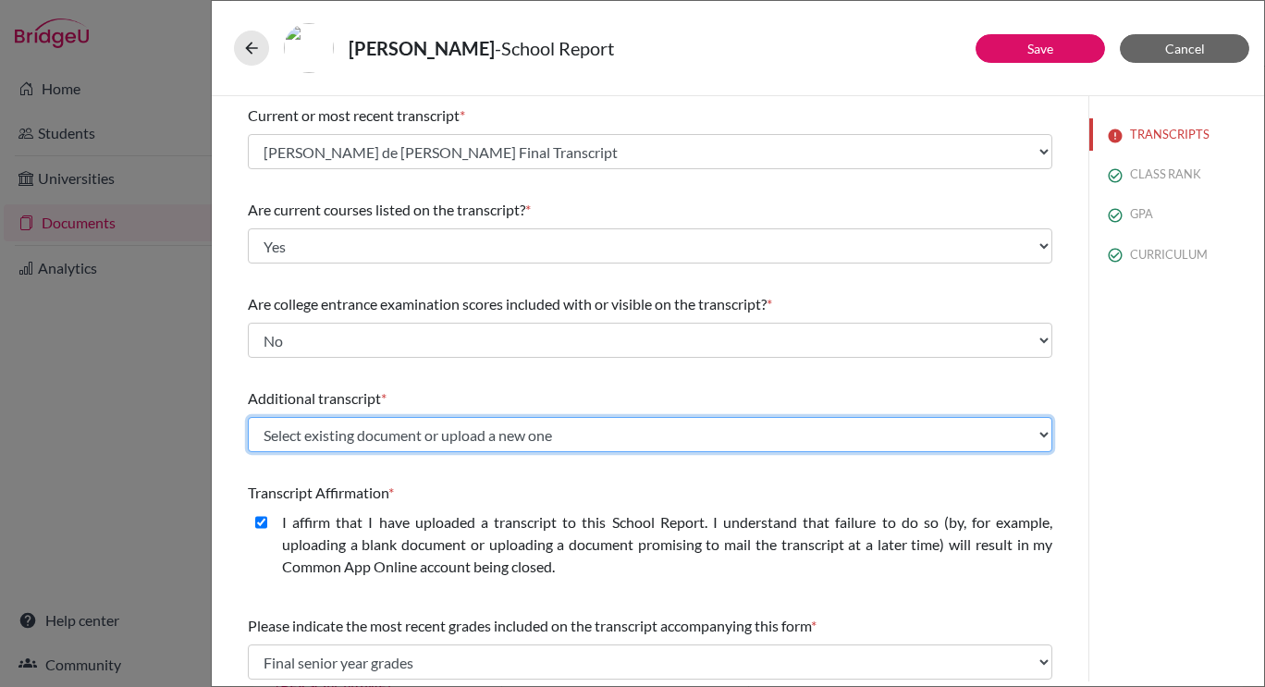
click at [704, 424] on select "Select existing document or upload a new one Maria Vettore de Oliveira Year 10 …" at bounding box center [650, 434] width 805 height 35
select select "671573"
click at [248, 417] on select "Select existing document or upload a new one Maria Vettore de Oliveira Year 10 …" at bounding box center [650, 434] width 805 height 35
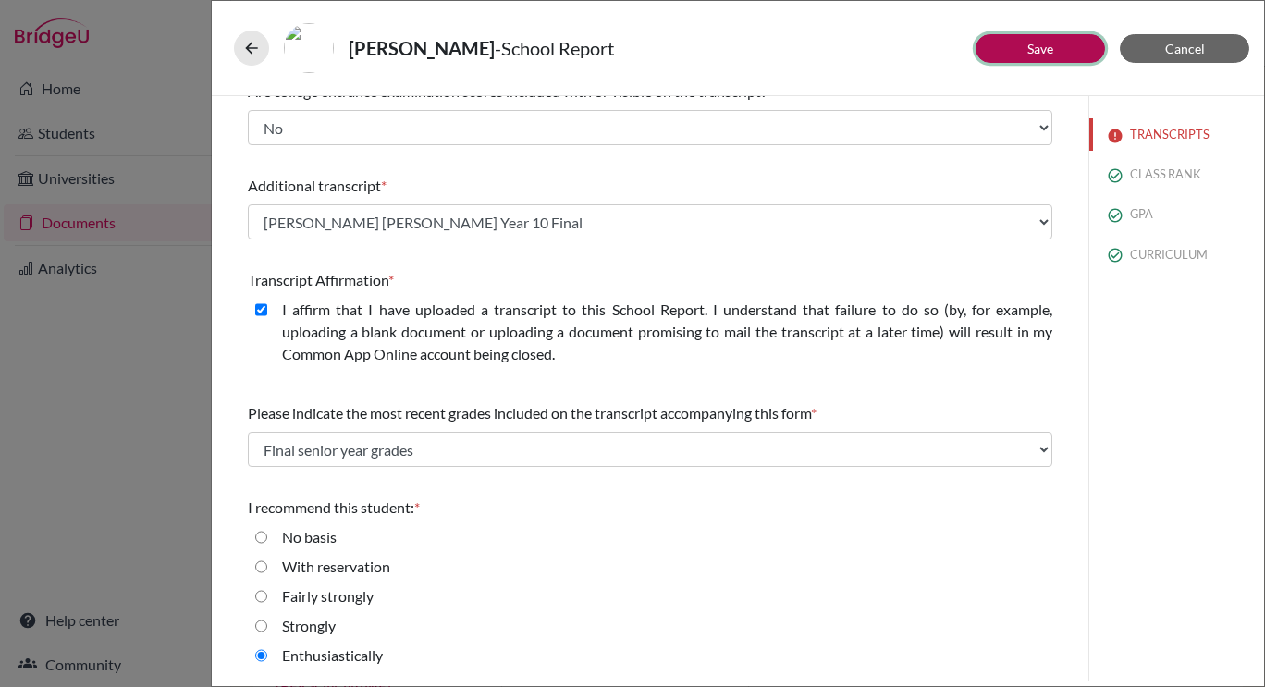
click at [1014, 53] on button "Save" at bounding box center [1040, 48] width 129 height 29
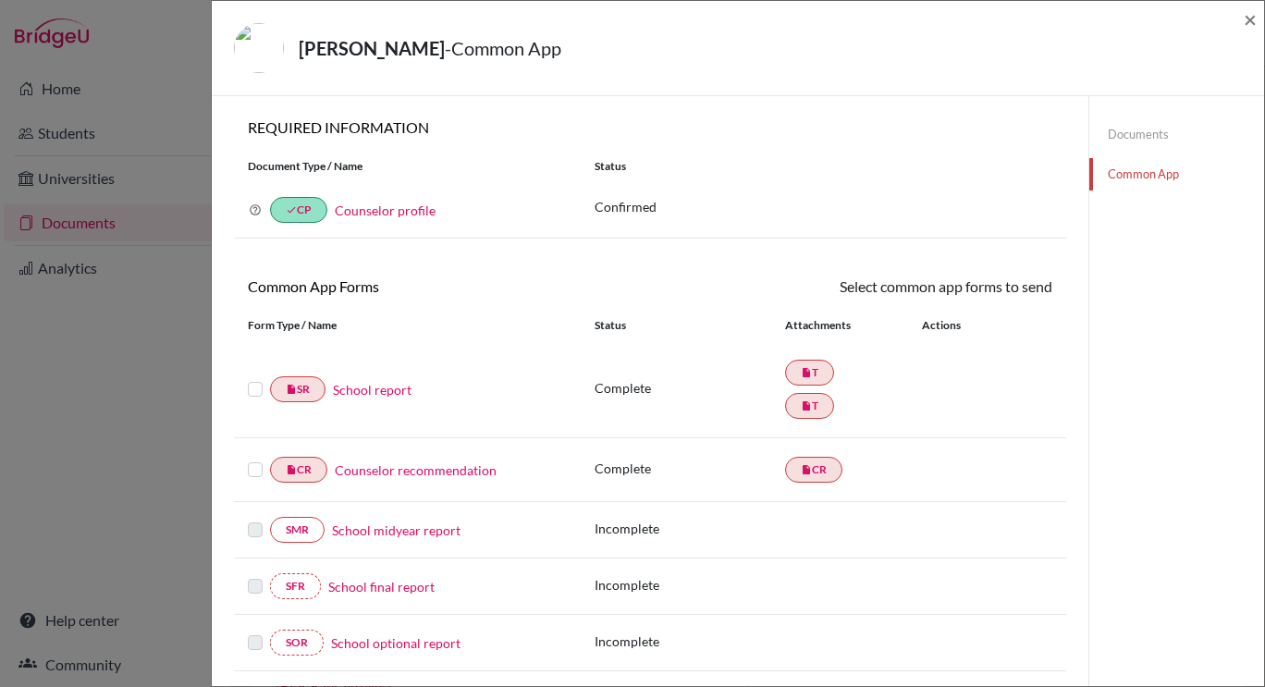
click at [1139, 140] on link "Documents" at bounding box center [1176, 134] width 175 height 32
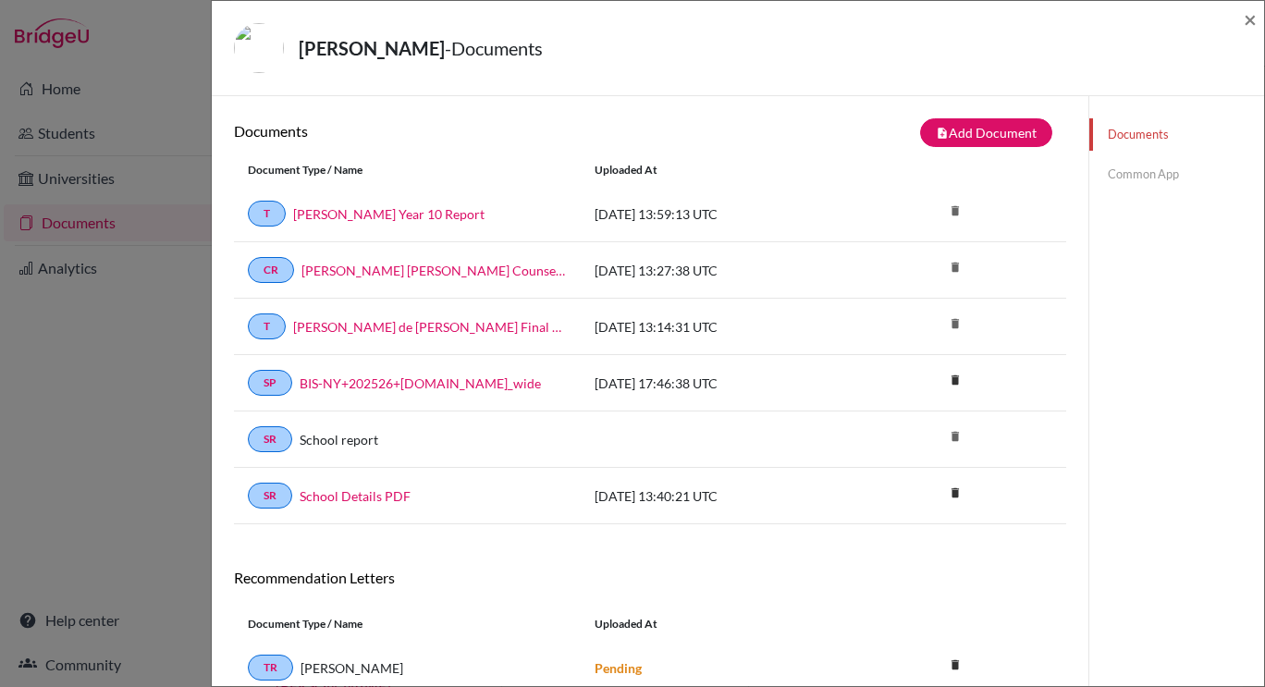
click at [1105, 177] on link "Common App" at bounding box center [1176, 174] width 175 height 32
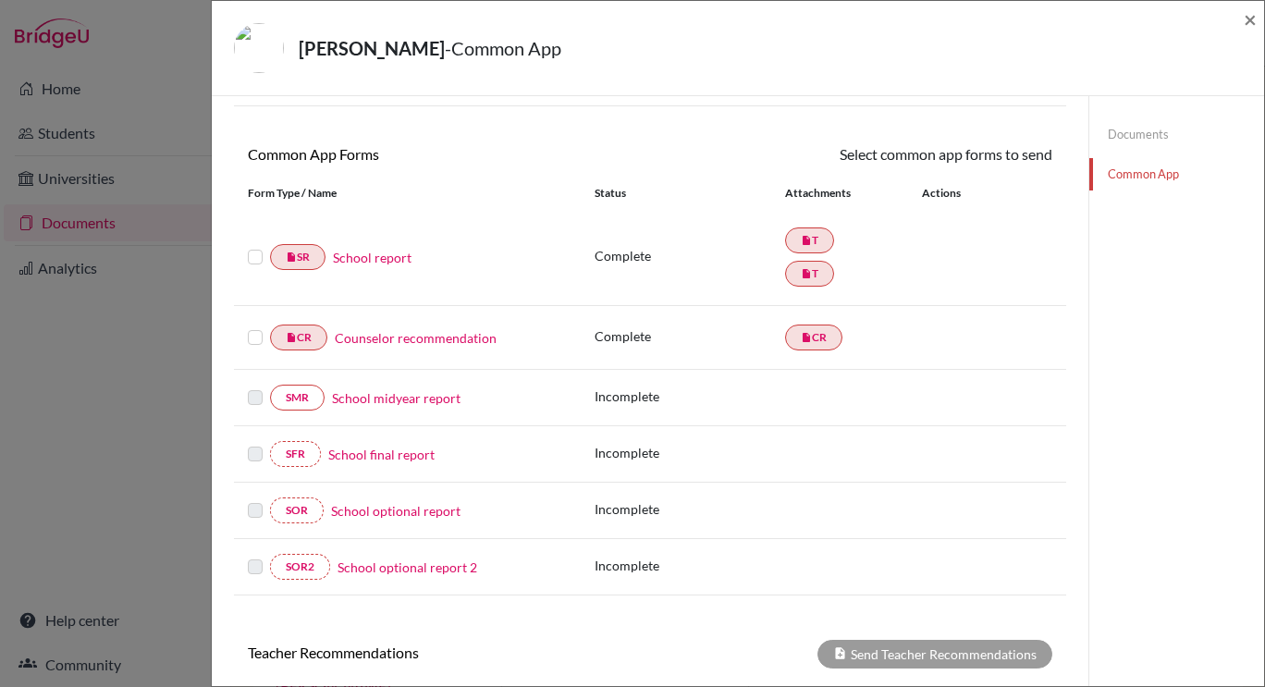
scroll to position [133, 0]
click at [805, 274] on link "insert_drive_file T" at bounding box center [809, 273] width 49 height 26
click at [1254, 30] on span "×" at bounding box center [1250, 19] width 13 height 27
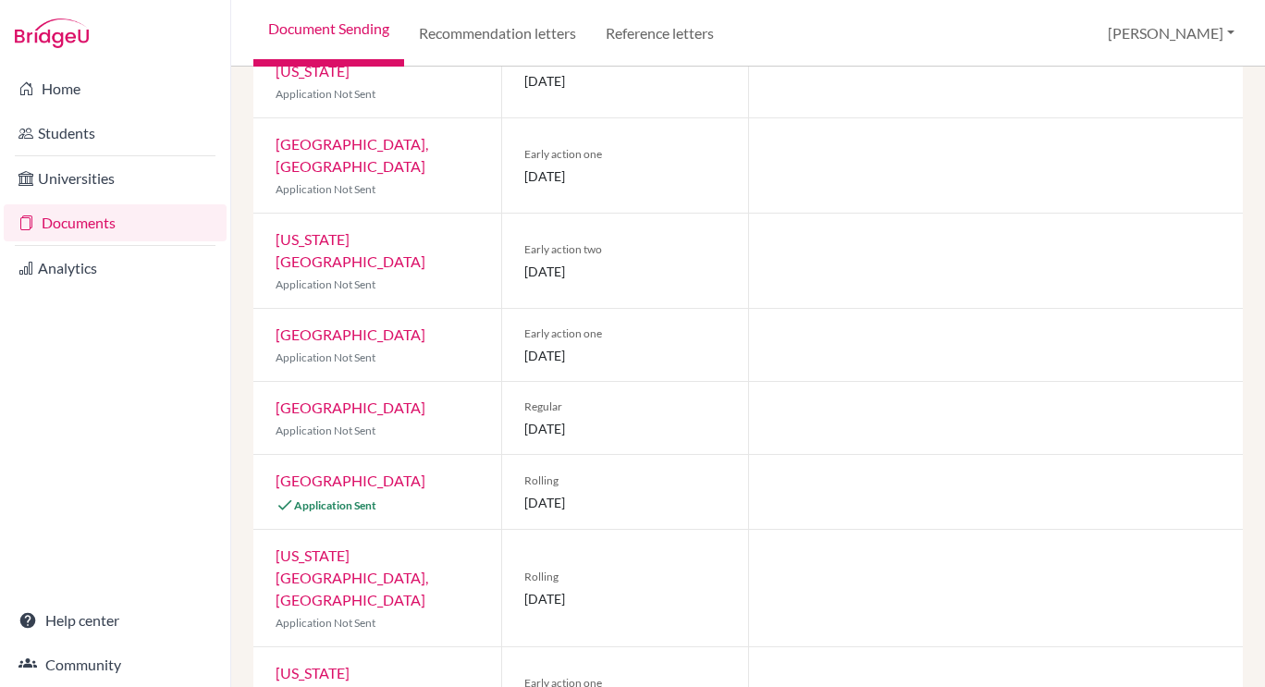
scroll to position [1149, 0]
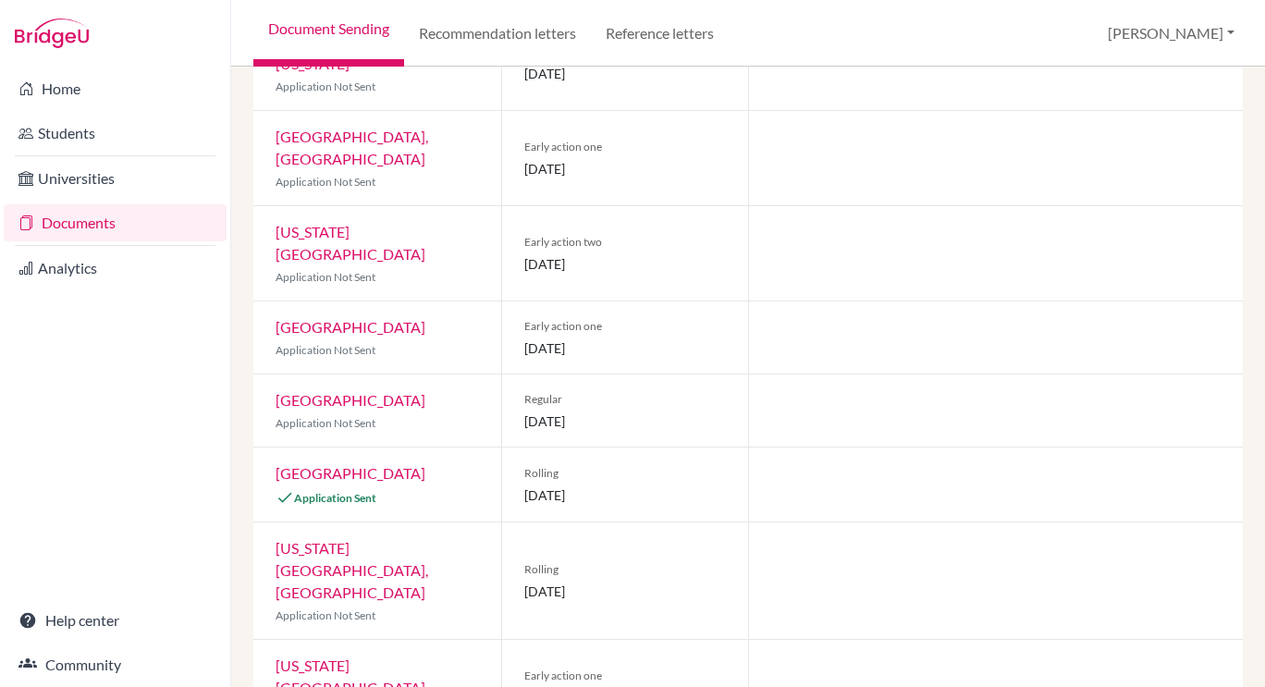
click at [346, 464] on link "[GEOGRAPHIC_DATA]" at bounding box center [351, 473] width 150 height 18
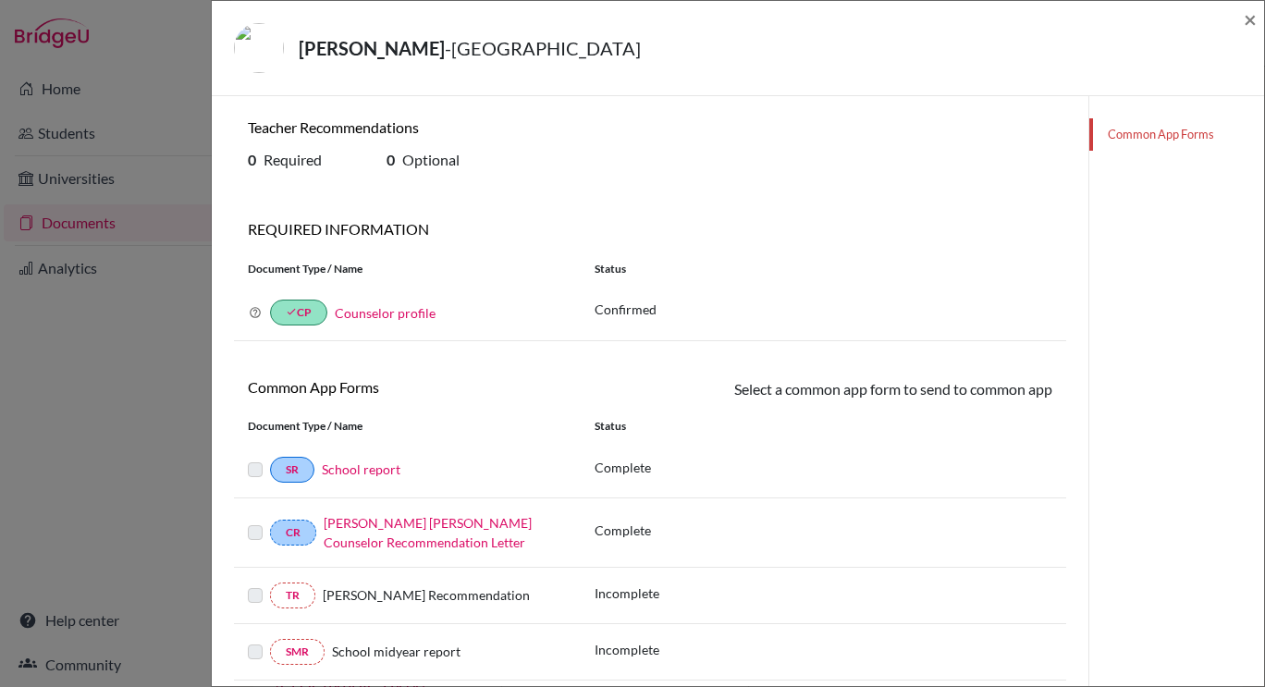
click at [361, 475] on link "School report" at bounding box center [361, 469] width 79 height 16
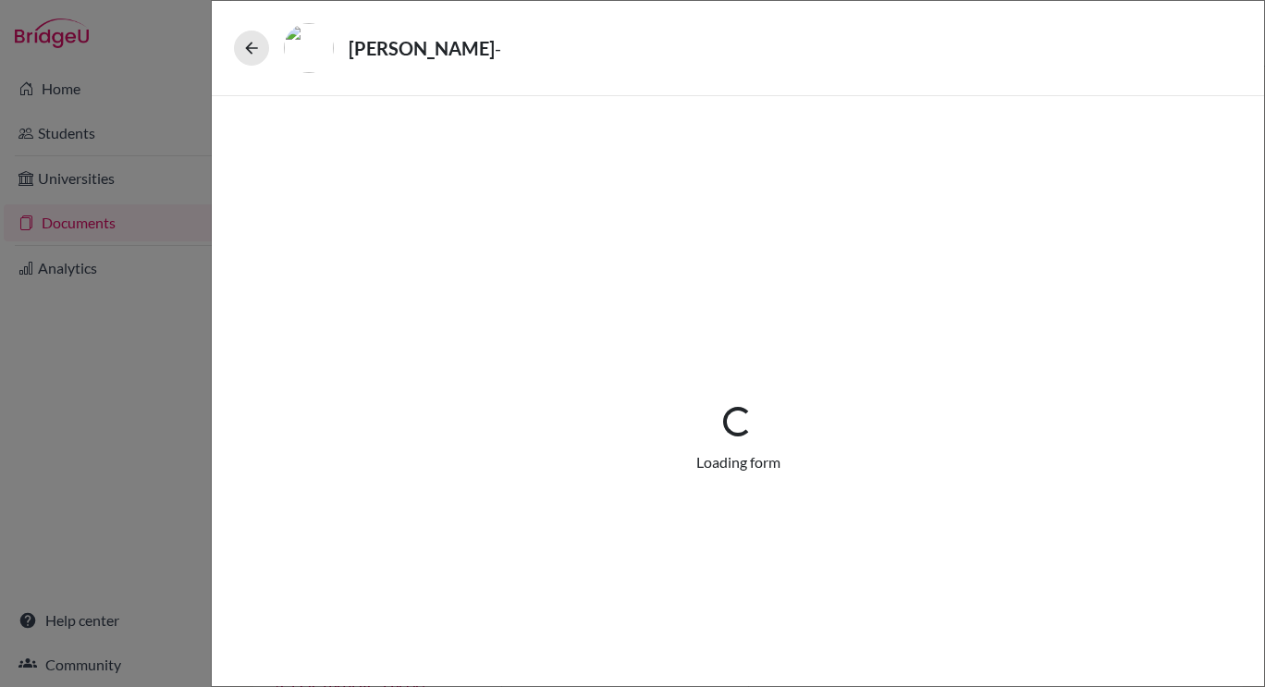
select select "2"
select select "671105"
select select "0"
select select "1"
select select "671573"
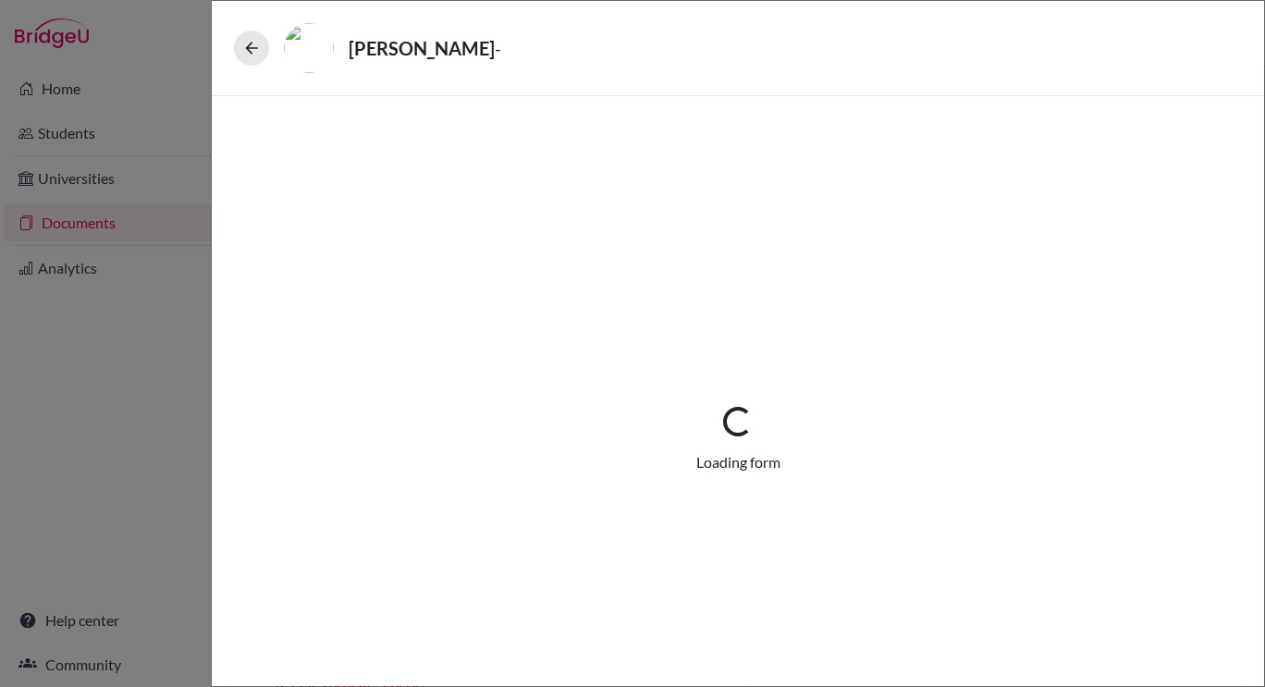
select select "6"
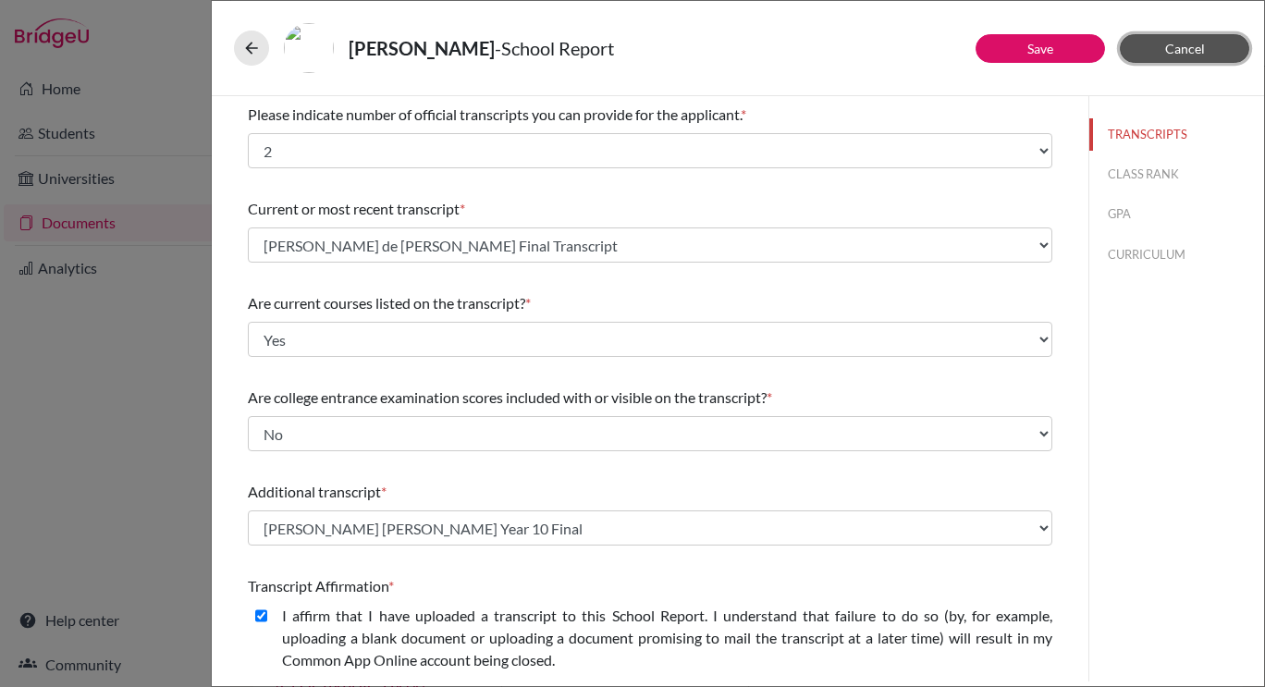
click at [1165, 48] on span "Cancel" at bounding box center [1185, 49] width 40 height 16
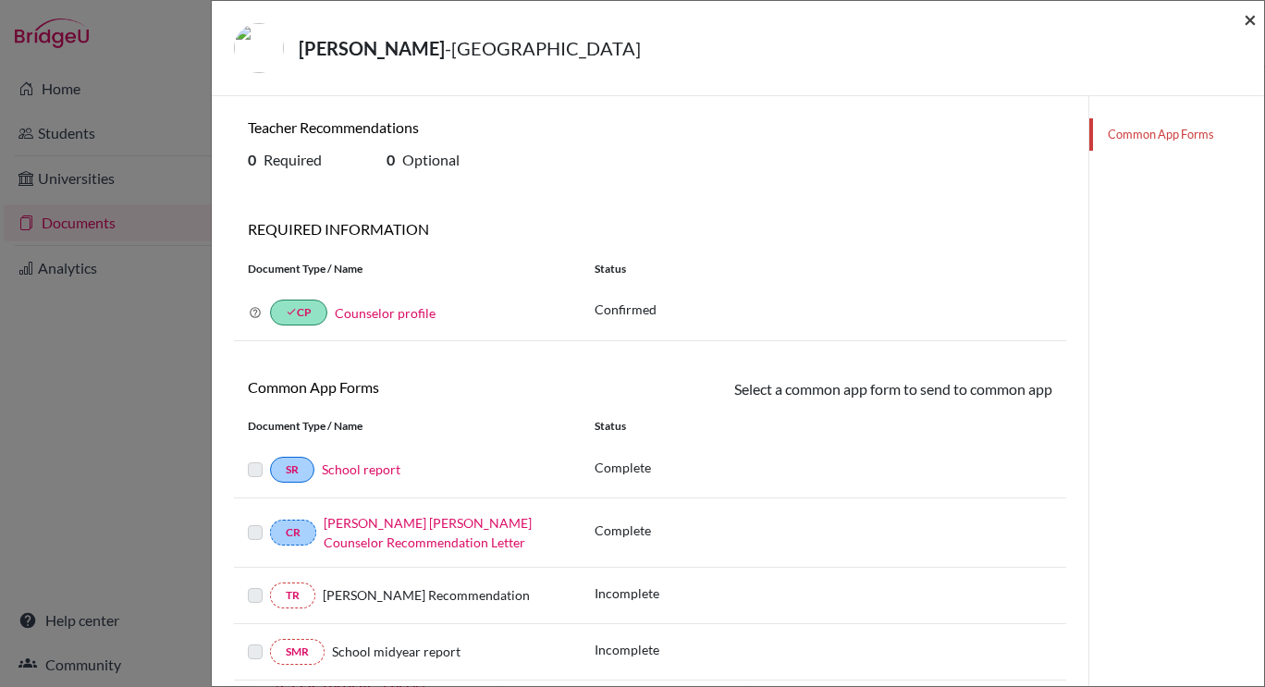
click at [1247, 28] on span "×" at bounding box center [1250, 19] width 13 height 27
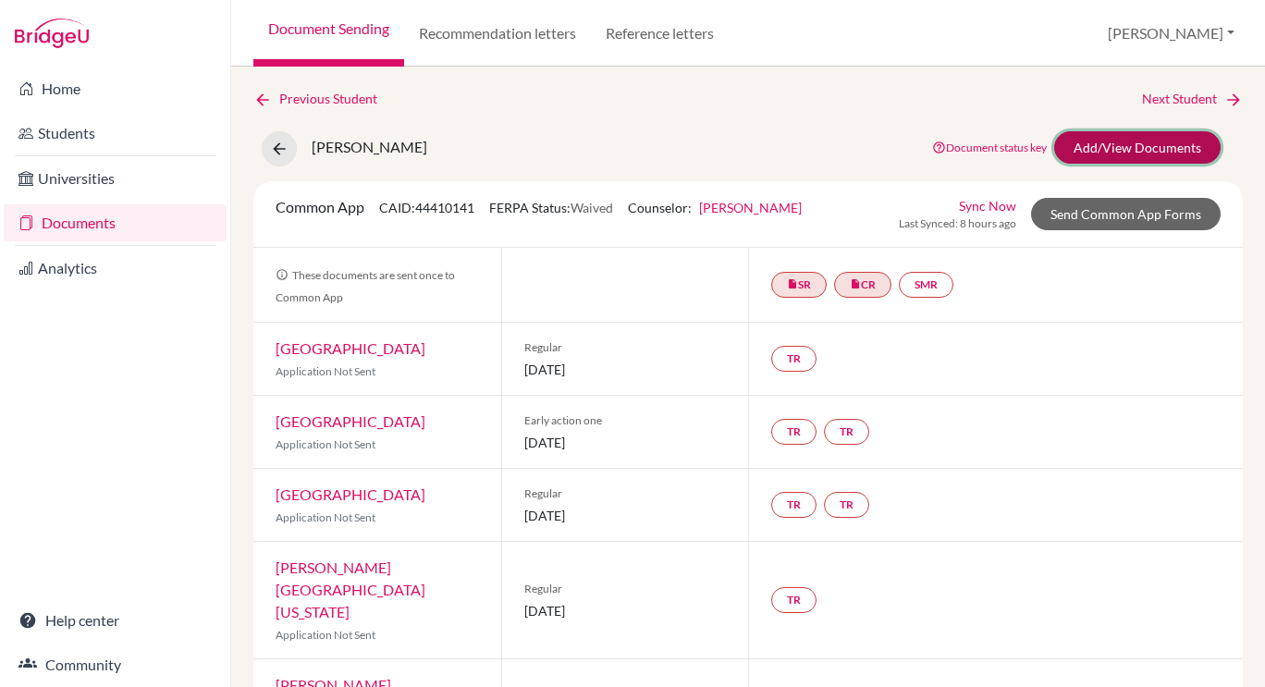
click at [1106, 161] on link "Add/View Documents" at bounding box center [1137, 147] width 166 height 32
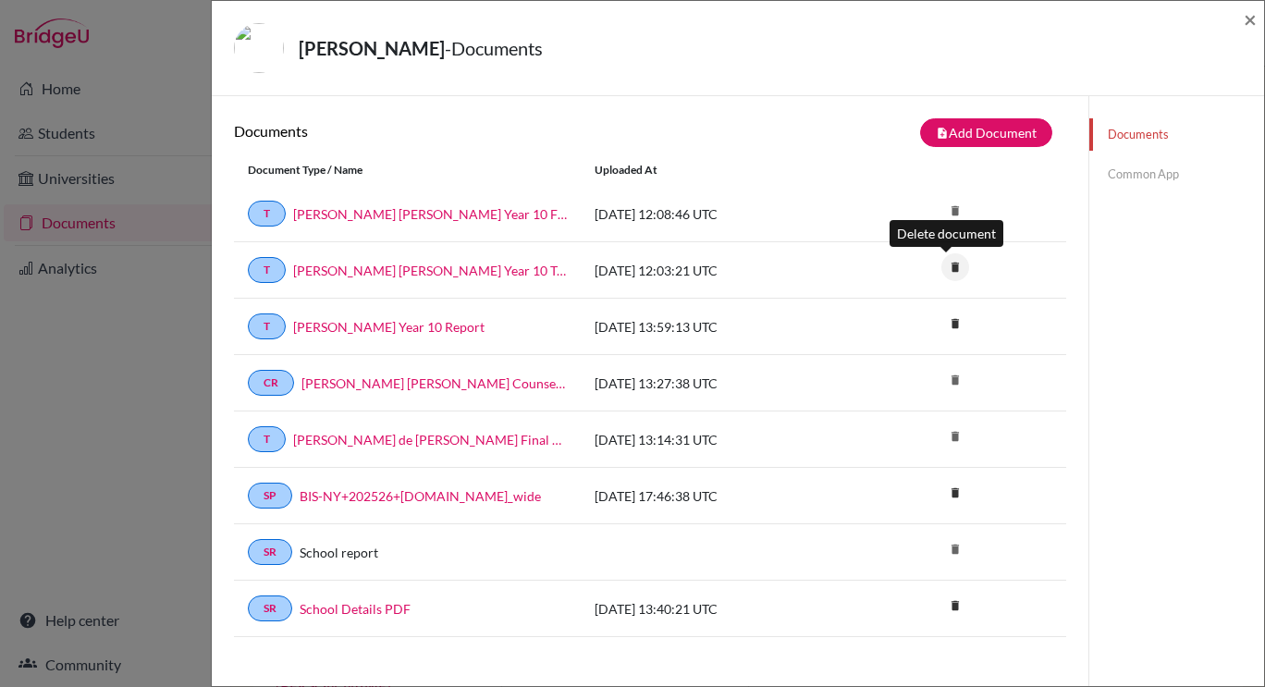
click at [951, 271] on icon "delete" at bounding box center [955, 267] width 28 height 28
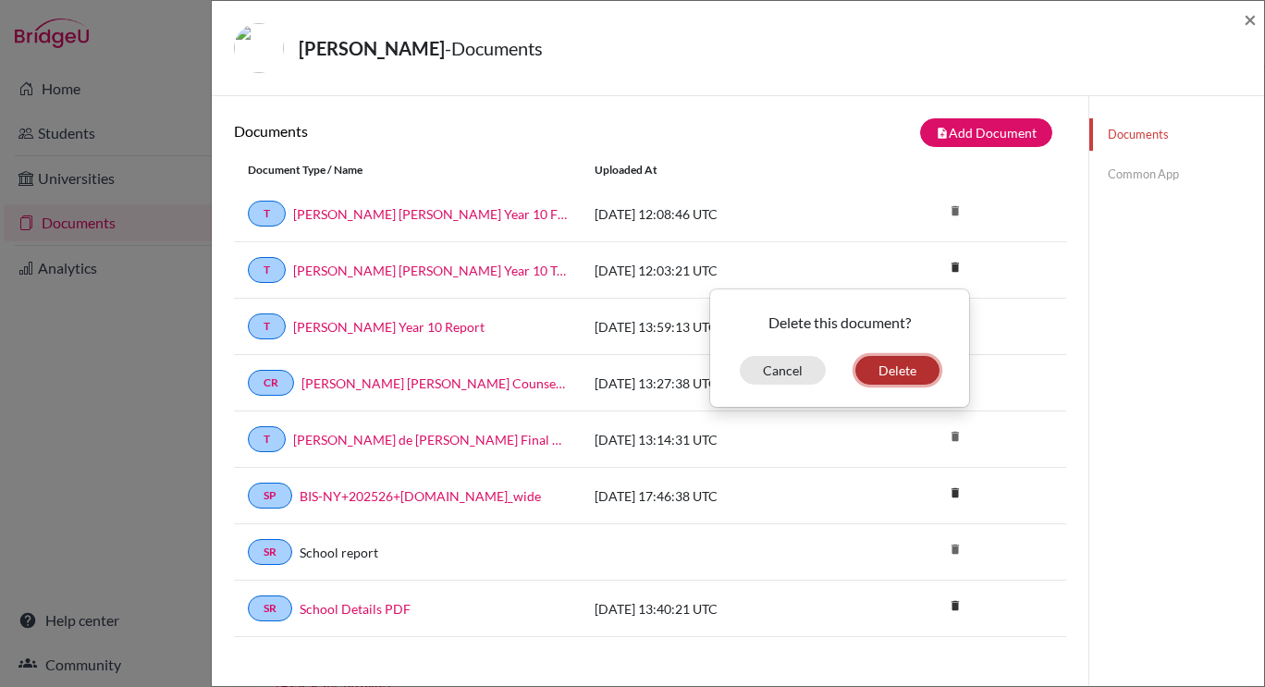
click at [899, 367] on button "Delete" at bounding box center [897, 370] width 84 height 29
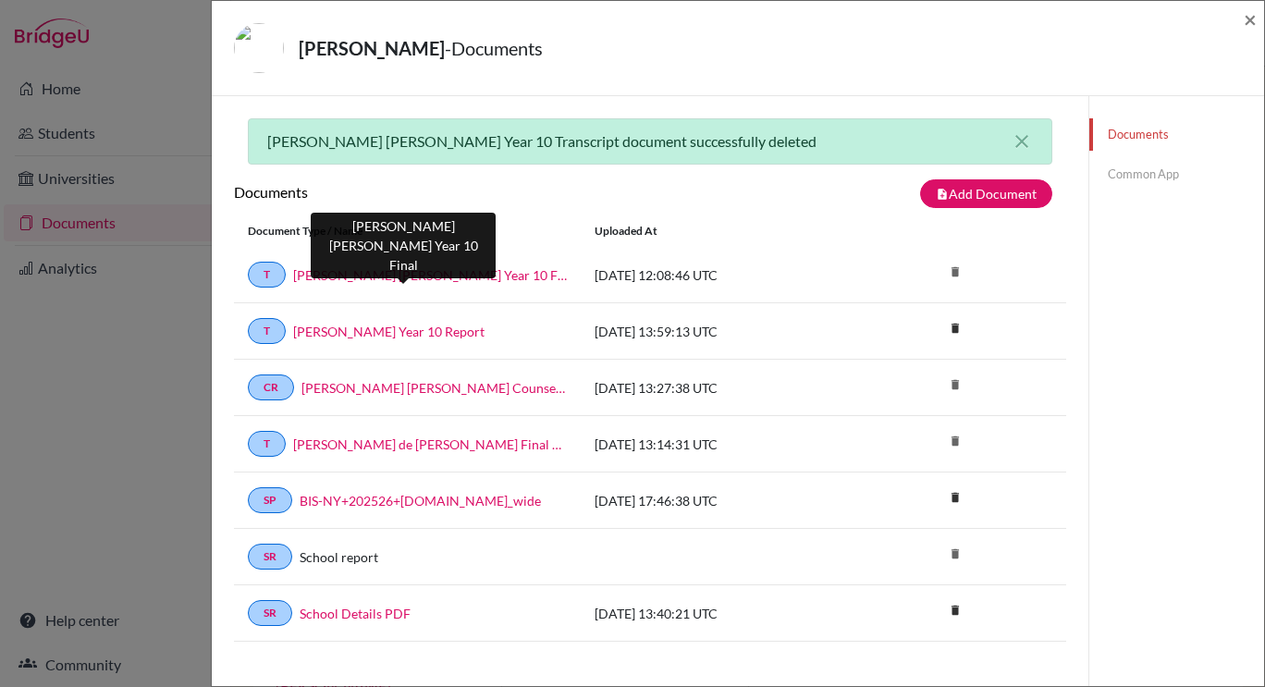
click at [459, 269] on link "[PERSON_NAME] [PERSON_NAME] Year 10 Final" at bounding box center [430, 274] width 274 height 19
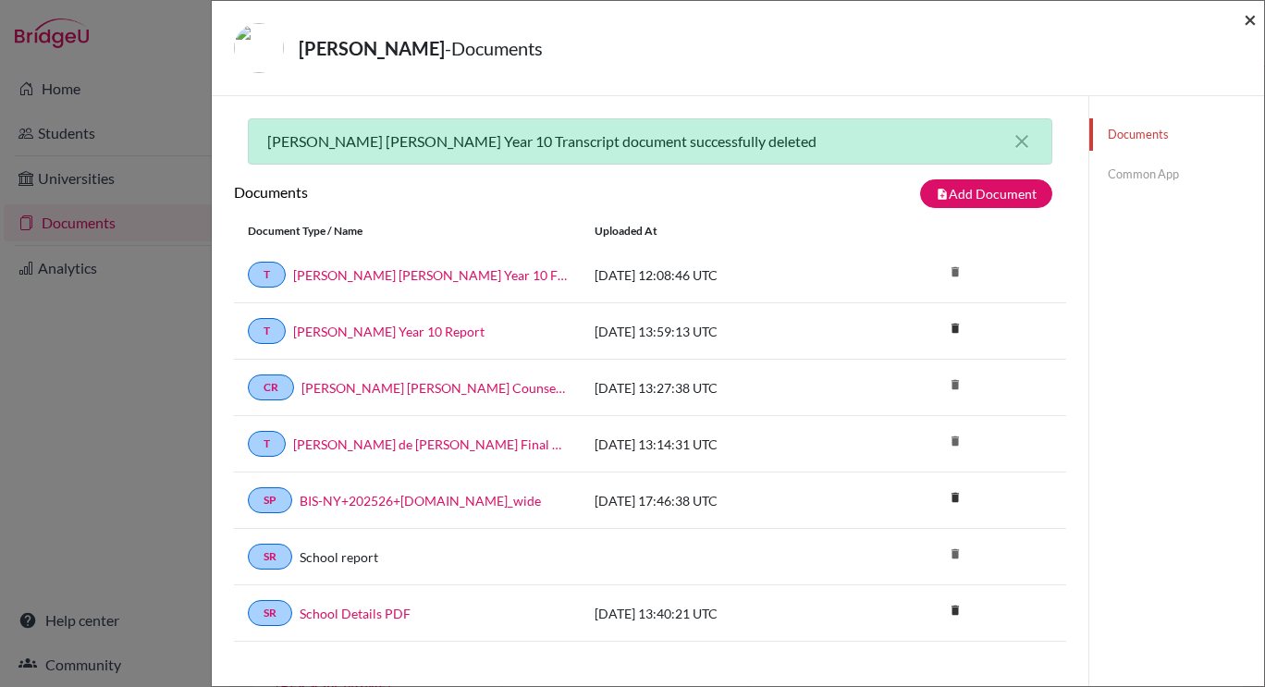
click at [1250, 23] on span "×" at bounding box center [1250, 19] width 13 height 27
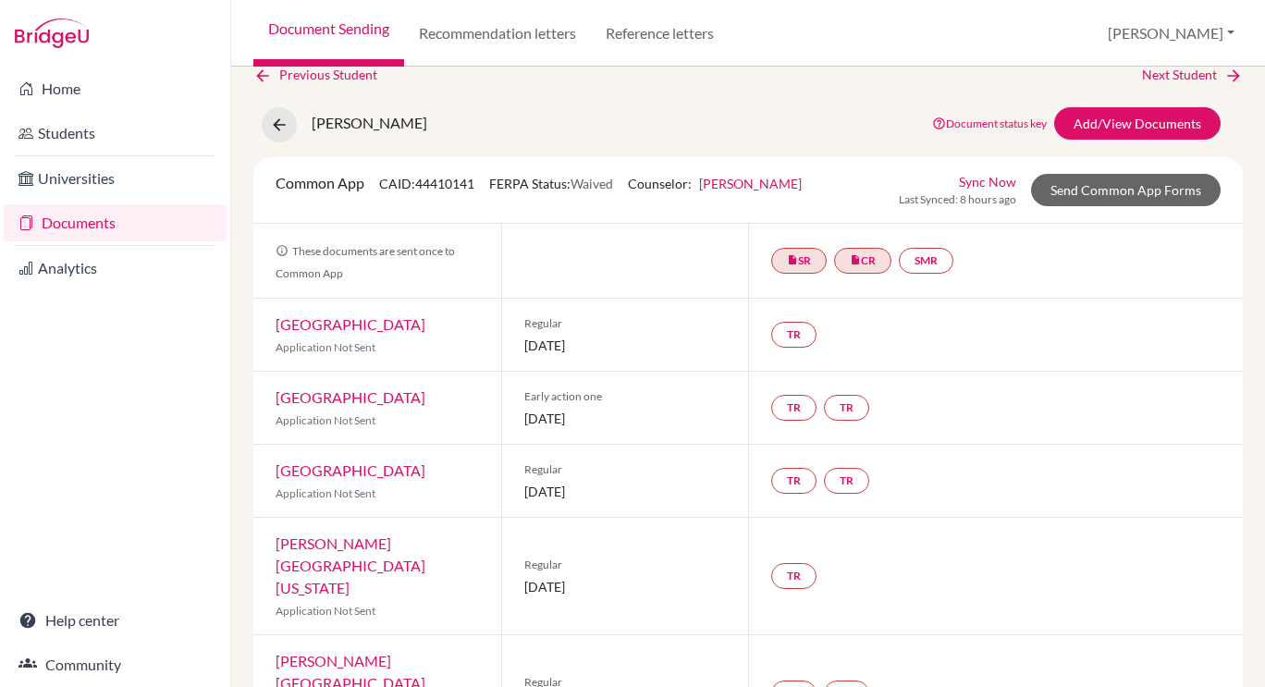
scroll to position [25, 0]
